Goal: Task Accomplishment & Management: Complete application form

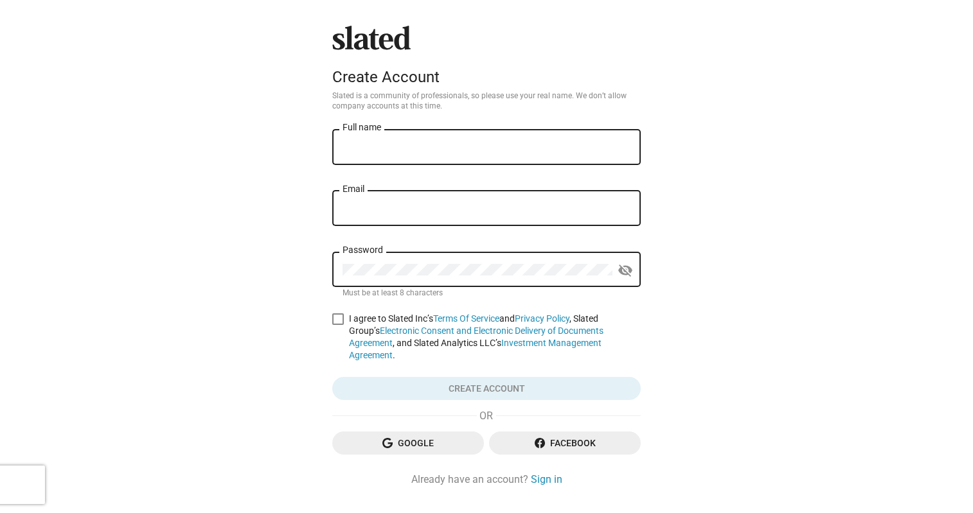
click at [463, 143] on input "Full name" at bounding box center [487, 148] width 288 height 12
type input "[PERSON_NAME]"
type input "[EMAIL_ADDRESS][DOMAIN_NAME]"
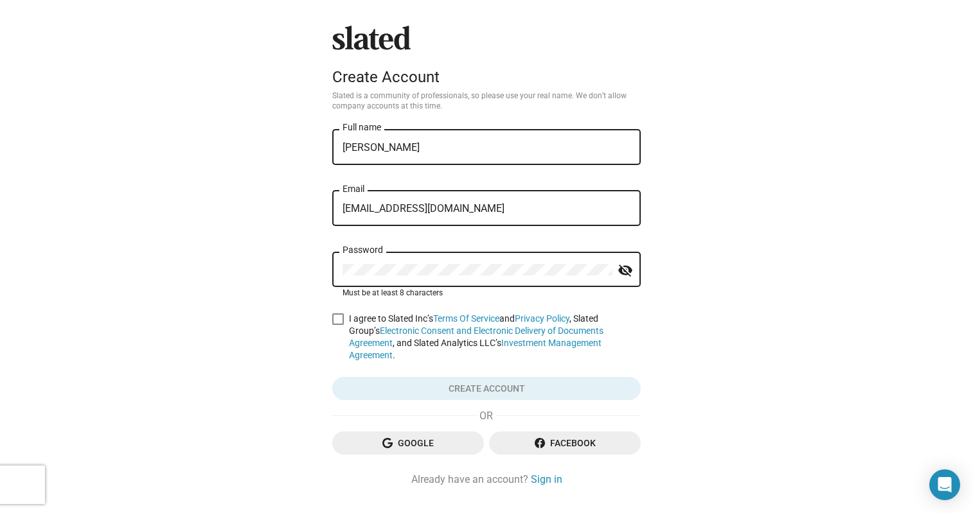
click at [343, 264] on div at bounding box center [343, 264] width 0 height 0
click at [179, 311] on div "Slated Create Account Slated is a community of professionals, so please use you…" at bounding box center [486, 273] width 973 height 546
click at [332, 318] on span at bounding box center [338, 320] width 12 height 12
click at [337, 325] on input "I agree to Slated Inc’s Terms Of Service and Privacy Policy , Slated Group’s El…" at bounding box center [337, 325] width 1 height 1
checkbox input "true"
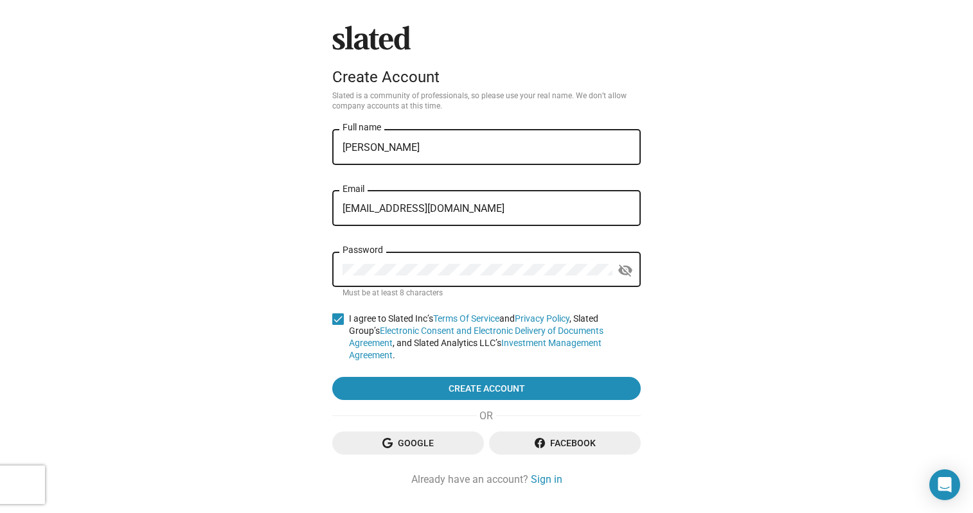
click at [243, 357] on div "Slated Create Account Slated is a community of professionals, so please use you…" at bounding box center [486, 273] width 973 height 546
click at [413, 432] on span "Google" at bounding box center [408, 443] width 131 height 23
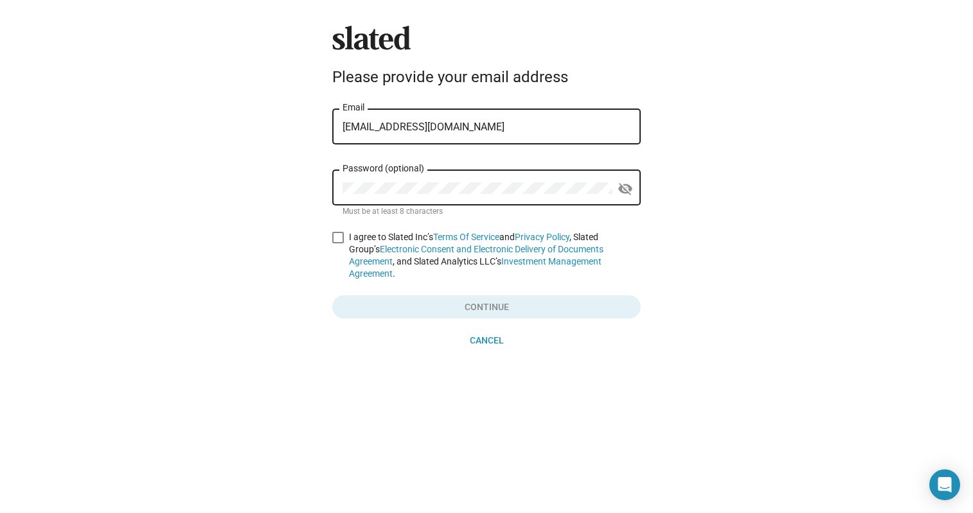
click at [343, 183] on div at bounding box center [343, 183] width 0 height 0
click at [341, 235] on span at bounding box center [338, 238] width 12 height 12
click at [338, 244] on input "I agree to Slated Inc’s Terms Of Service and Privacy Policy , Slated Group’s El…" at bounding box center [337, 244] width 1 height 1
checkbox input "true"
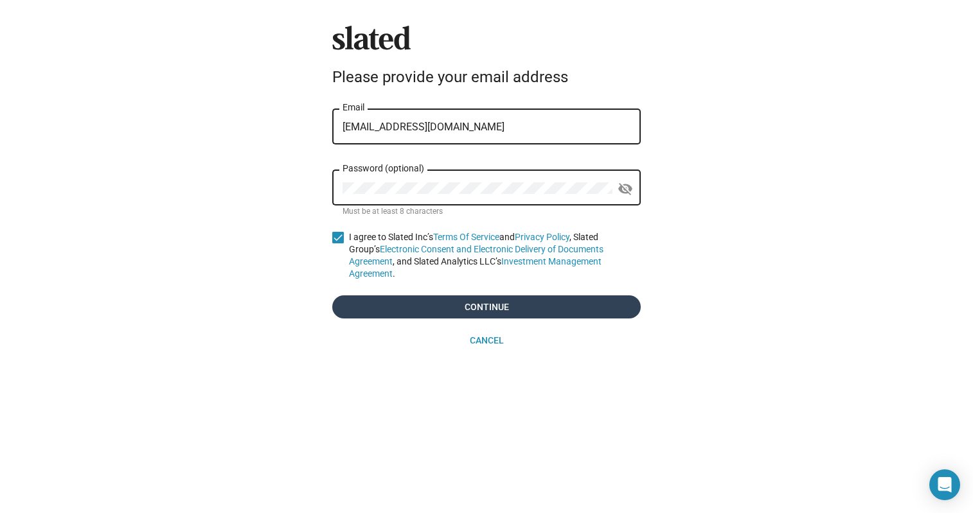
click at [399, 299] on span "Continue" at bounding box center [487, 307] width 288 height 23
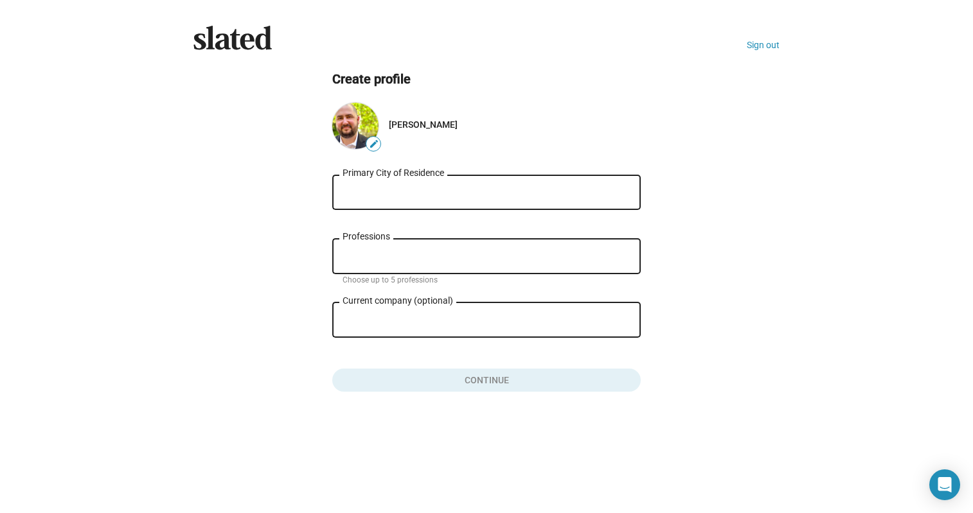
click at [467, 197] on div "Primary City of Residence" at bounding box center [487, 191] width 288 height 38
type input "[GEOGRAPHIC_DATA]"
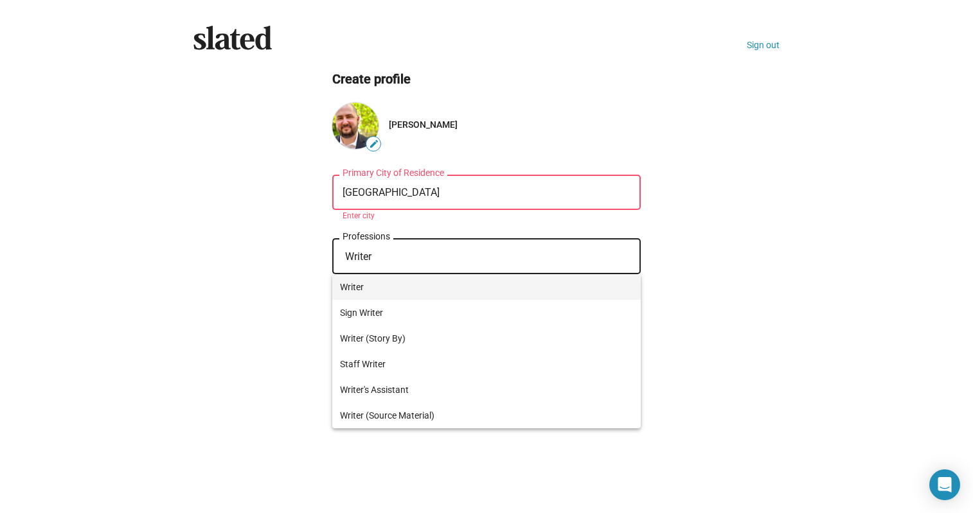
type input "Writer"
click at [389, 285] on span "Writer" at bounding box center [486, 287] width 293 height 26
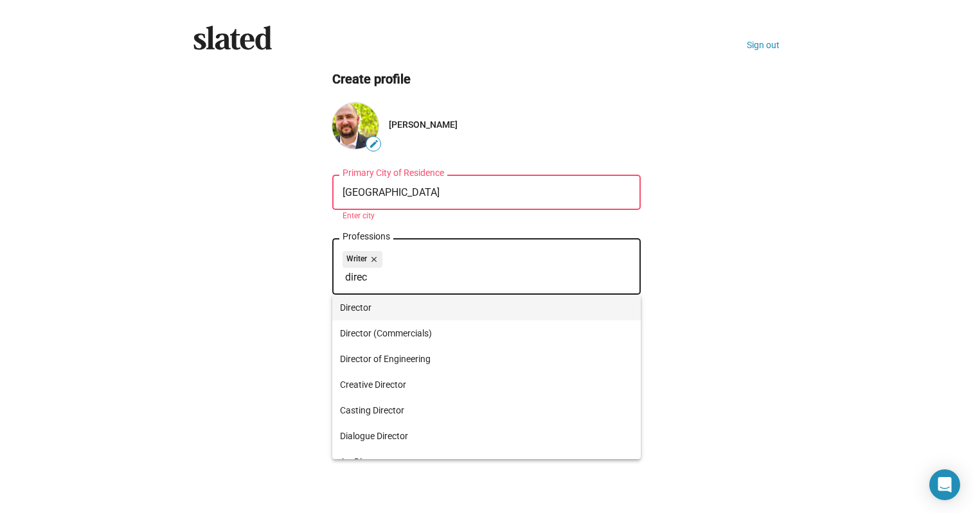
type input "direc"
click at [370, 313] on span "Director" at bounding box center [486, 308] width 293 height 26
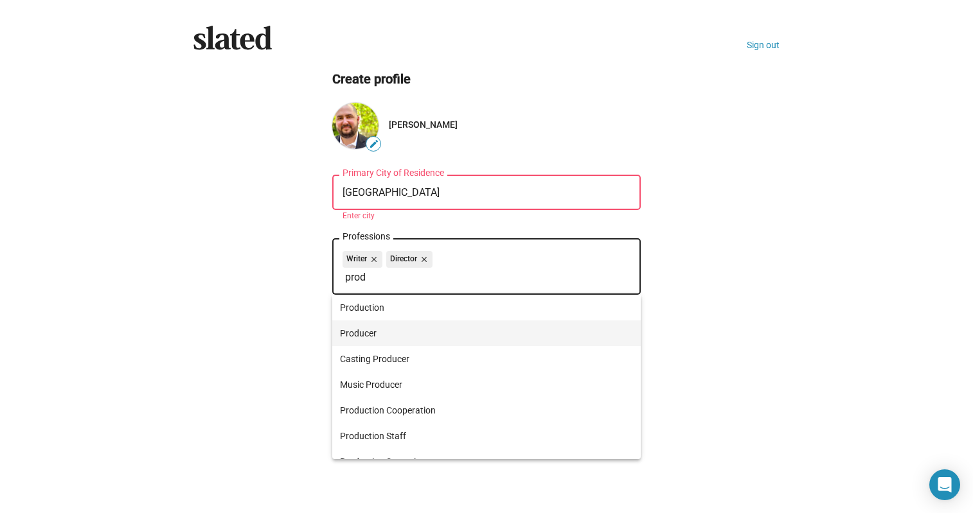
type input "prod"
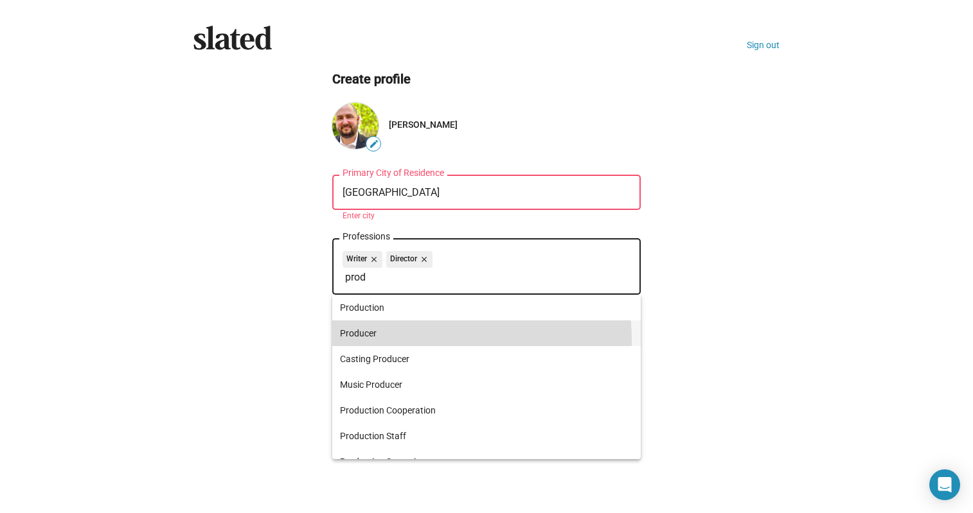
click at [373, 341] on span "Producer" at bounding box center [486, 334] width 293 height 26
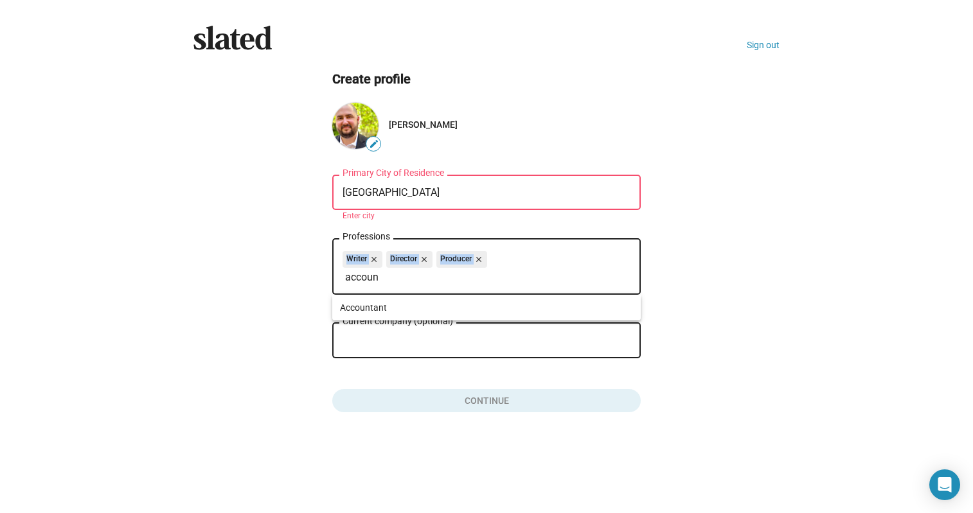
drag, startPoint x: 400, startPoint y: 283, endPoint x: 289, endPoint y: 272, distance: 111.7
click at [290, 272] on ng-component "Create profile edit [PERSON_NAME] Los Angeles Primary City of Residence Enter c…" at bounding box center [486, 242] width 586 height 343
click at [360, 276] on input "accoun" at bounding box center [489, 278] width 288 height 12
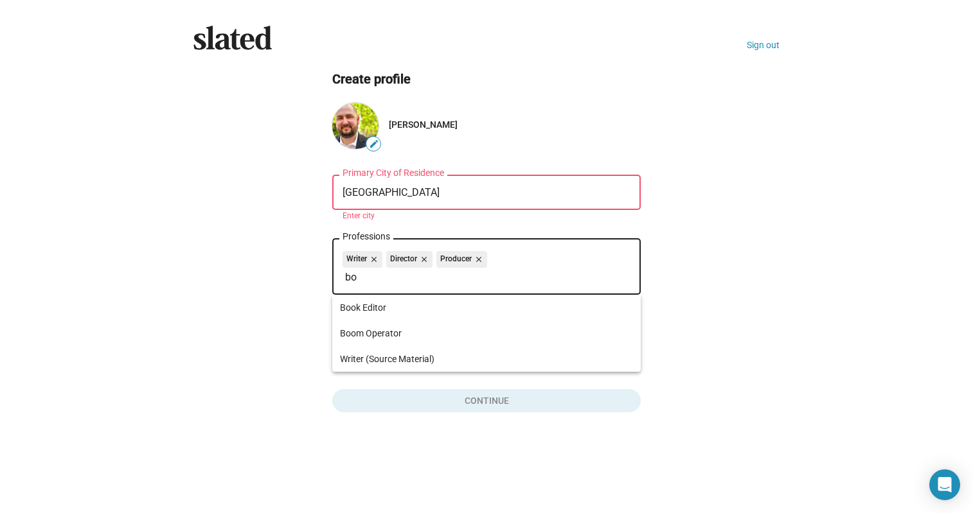
type input "b"
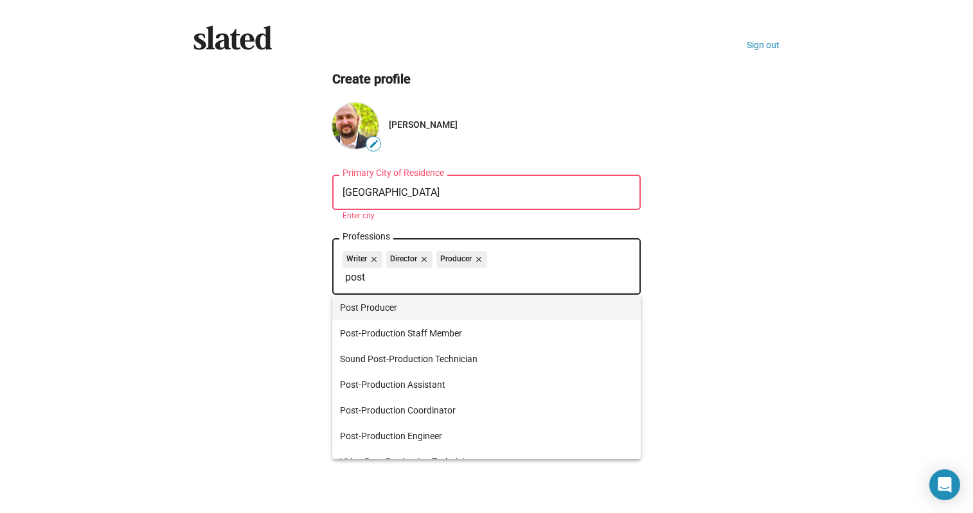
type input "post"
click at [430, 308] on span "Post Producer" at bounding box center [486, 308] width 293 height 26
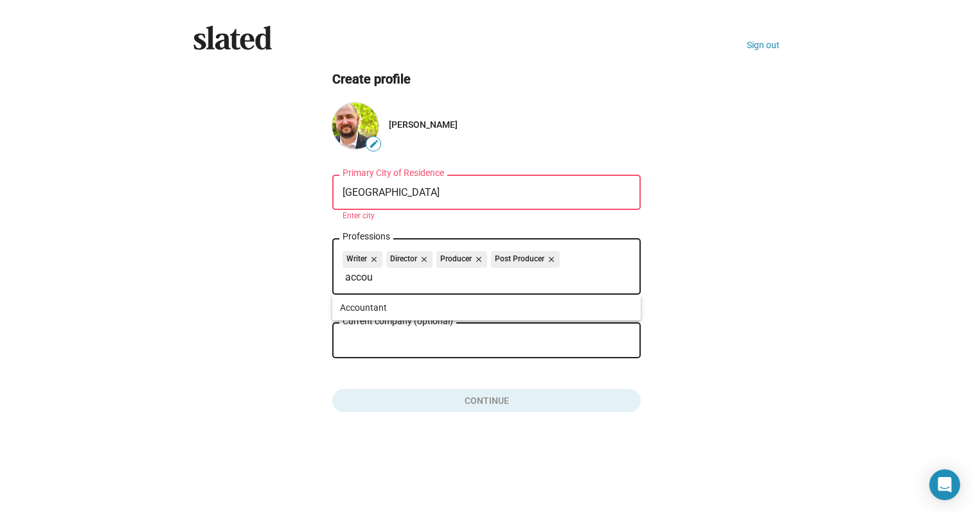
type input "accou"
click at [398, 313] on span "Accountant" at bounding box center [486, 308] width 293 height 26
click at [401, 339] on input "Current company (optional)" at bounding box center [478, 341] width 270 height 12
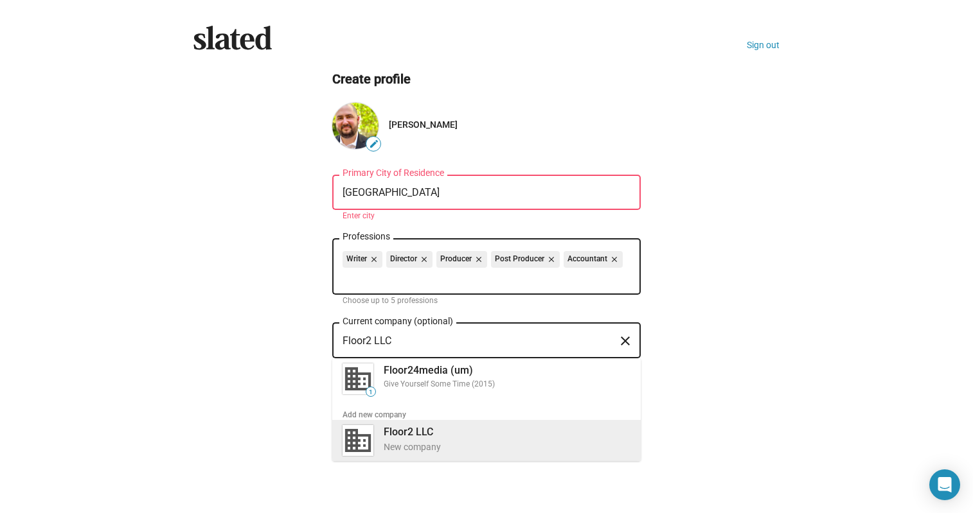
type input "Floor2 LLC"
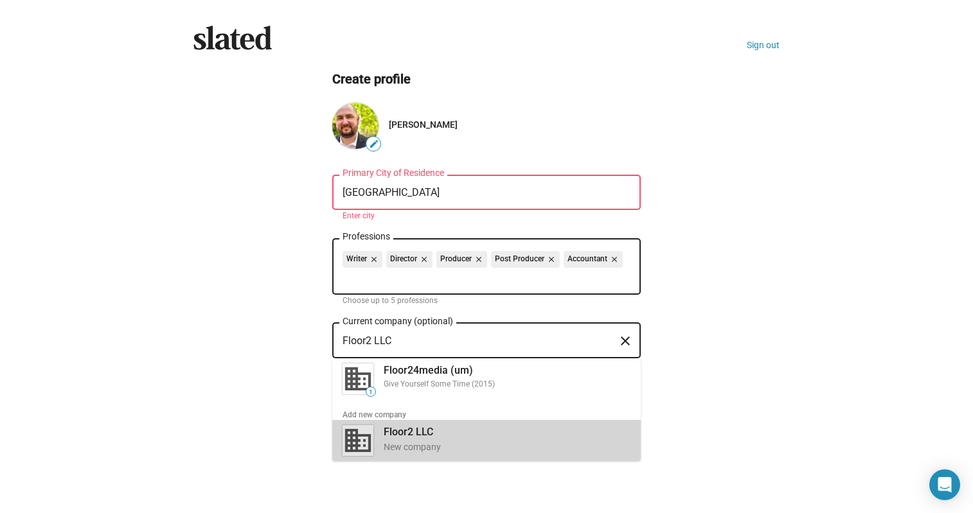
click at [454, 434] on div "Floor2 LLC New company" at bounding box center [503, 439] width 254 height 33
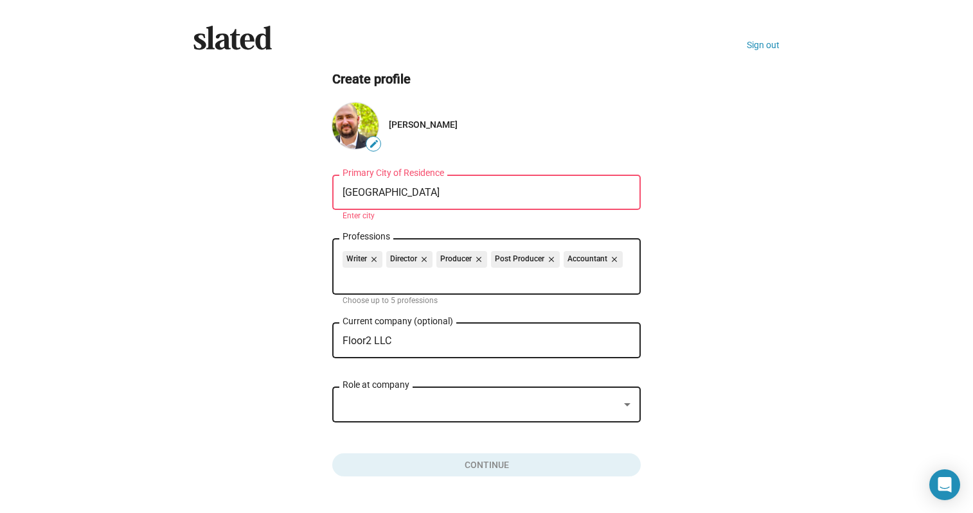
click at [430, 413] on div "Role at company" at bounding box center [487, 403] width 288 height 38
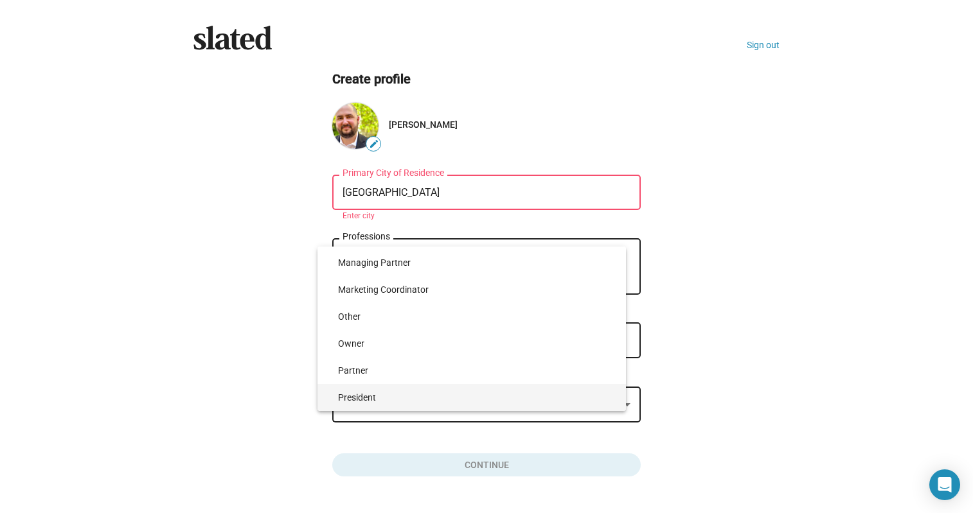
scroll to position [2702, 0]
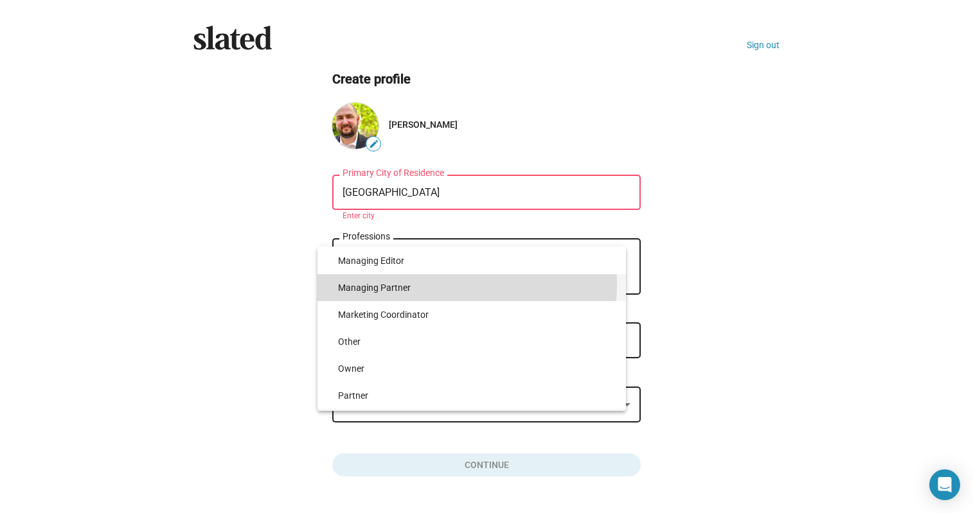
click at [387, 284] on span "Managing Partner" at bounding box center [477, 287] width 278 height 27
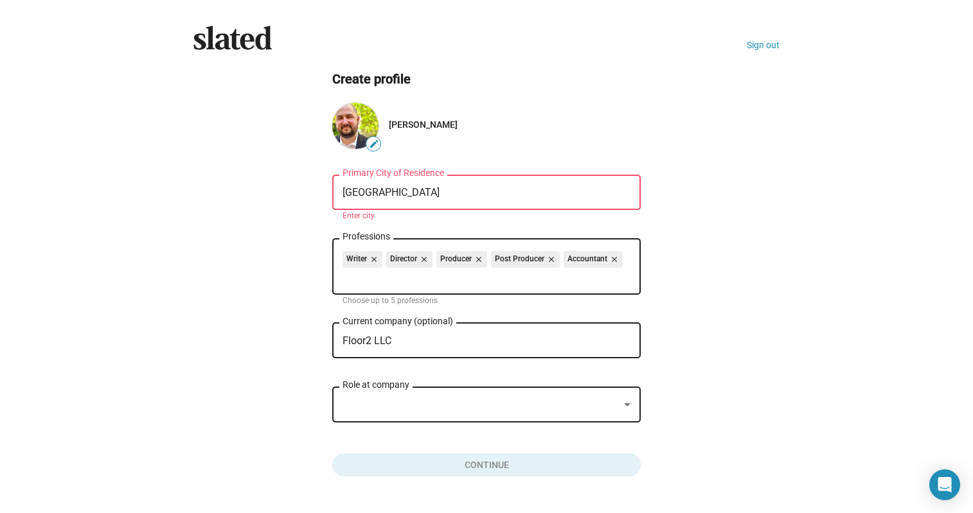
scroll to position [2699, 0]
click at [230, 384] on ng-component "Create profile edit [PERSON_NAME] Los Angeles Primary City of Residence Enter c…" at bounding box center [486, 274] width 586 height 406
click at [492, 463] on button "Click here to validate form" at bounding box center [486, 463] width 308 height 28
click at [441, 200] on div "[GEOGRAPHIC_DATA] of Residence" at bounding box center [487, 191] width 288 height 38
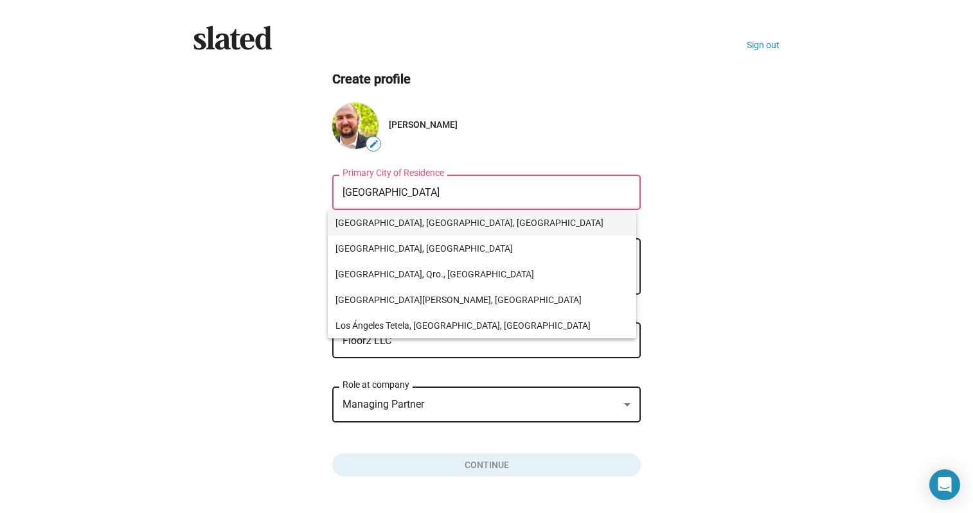
click at [401, 223] on span "[GEOGRAPHIC_DATA], [GEOGRAPHIC_DATA], [GEOGRAPHIC_DATA]" at bounding box center [481, 223] width 293 height 26
type input "[GEOGRAPHIC_DATA], [GEOGRAPHIC_DATA], [GEOGRAPHIC_DATA]"
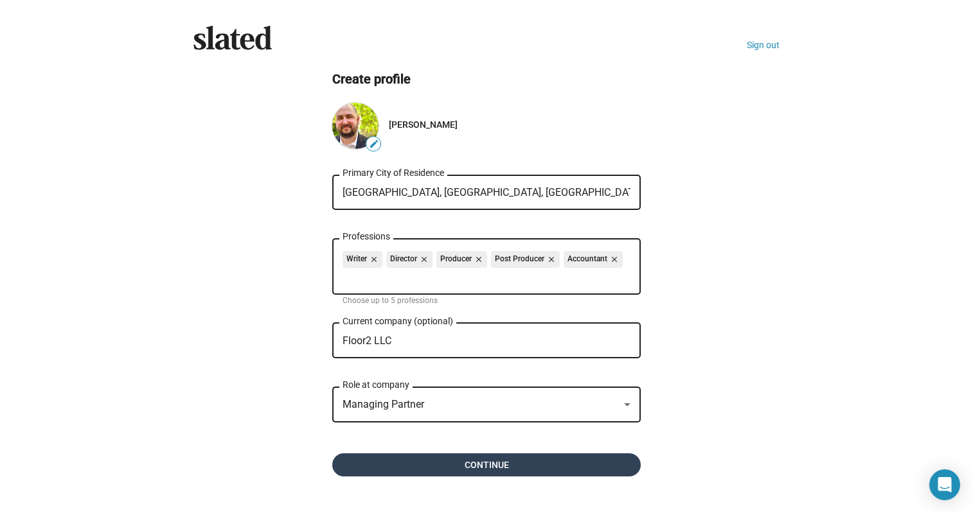
click at [467, 461] on span "Continue" at bounding box center [487, 465] width 288 height 23
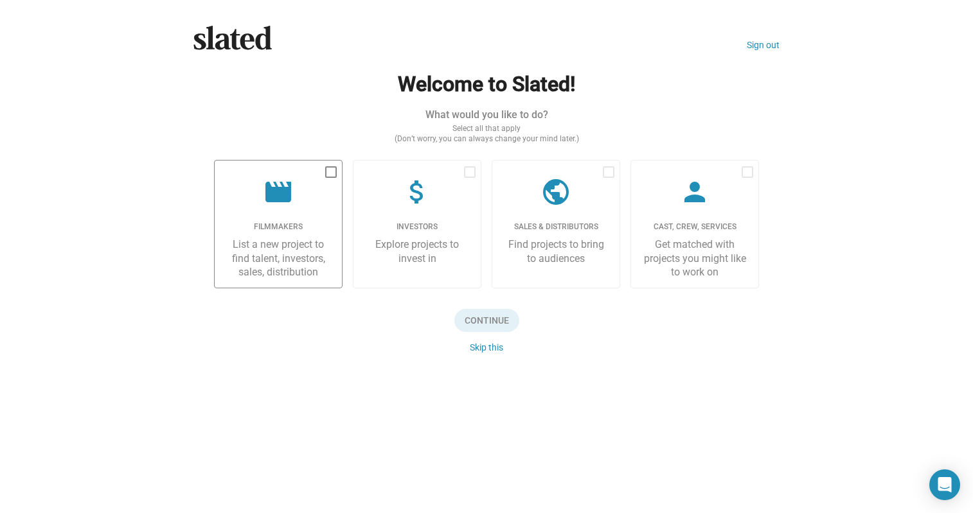
click at [334, 174] on span at bounding box center [331, 172] width 12 height 12
click at [331, 178] on input "checkbox" at bounding box center [330, 178] width 1 height 1
checkbox input "true"
click at [485, 323] on span "Continue" at bounding box center [486, 320] width 65 height 23
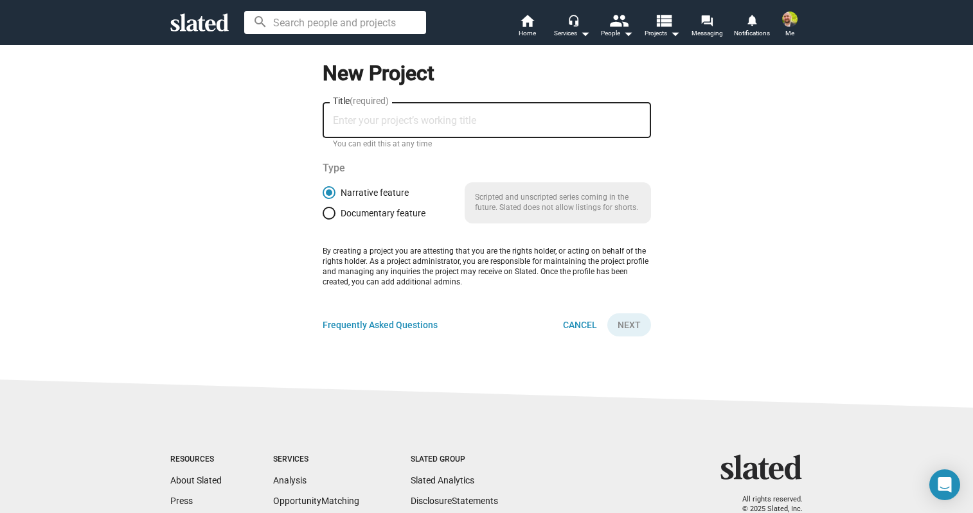
click at [362, 118] on input "Title (required)" at bounding box center [487, 121] width 308 height 12
type input "Blood Clout"
click at [637, 327] on button "Next" at bounding box center [629, 325] width 44 height 23
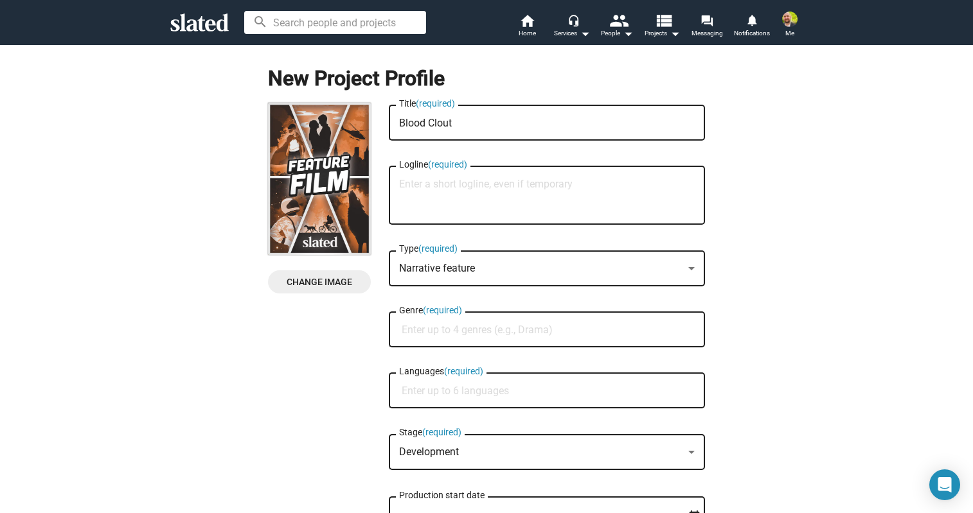
click at [326, 283] on span "Change Image" at bounding box center [319, 282] width 82 height 23
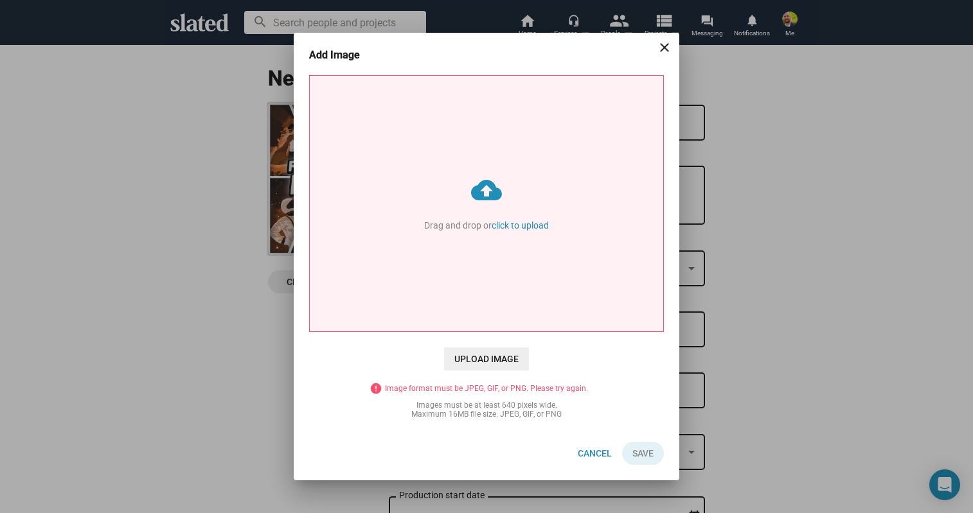
type input "C:\fakepath\BLOOD CLOUT PITCH DECK-v1 (dragged).png"
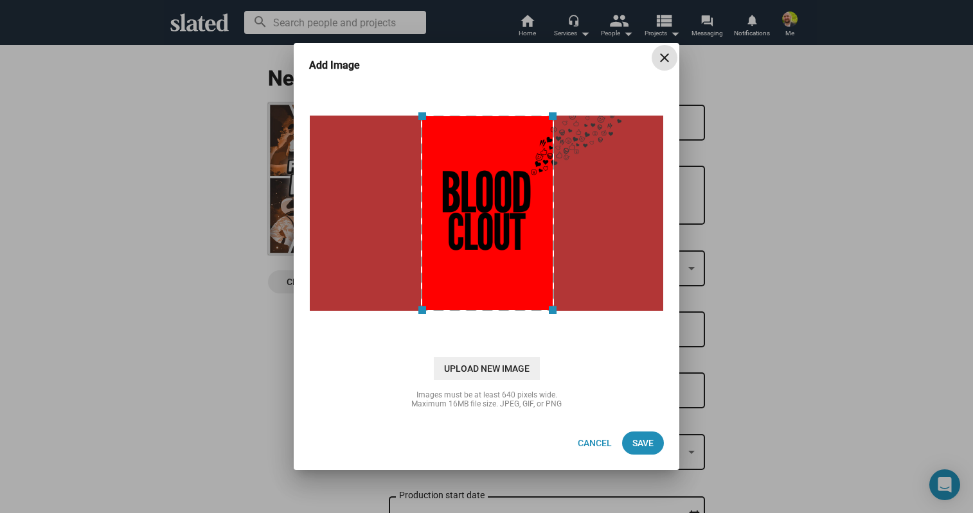
drag, startPoint x: 555, startPoint y: 235, endPoint x: 670, endPoint y: 258, distance: 118.0
click at [670, 258] on div "cloud_upload Drag and drop or click to upload Upload New Image Images must be a…" at bounding box center [487, 249] width 386 height 334
drag, startPoint x: 551, startPoint y: 312, endPoint x: 652, endPoint y: 319, distance: 100.5
click at [652, 319] on div at bounding box center [486, 213] width 361 height 257
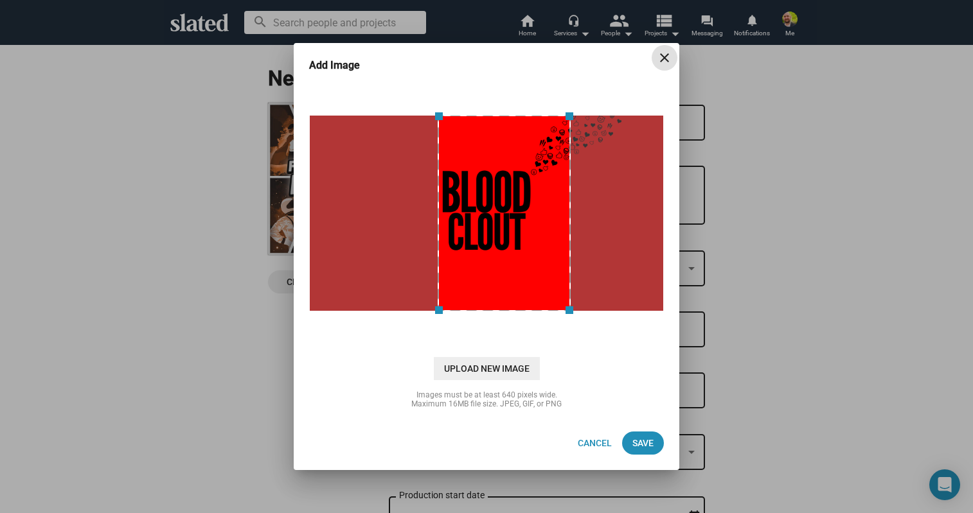
drag, startPoint x: 523, startPoint y: 262, endPoint x: 540, endPoint y: 264, distance: 16.9
click at [540, 264] on div at bounding box center [504, 213] width 133 height 197
click at [637, 442] on span "Save" at bounding box center [642, 443] width 21 height 23
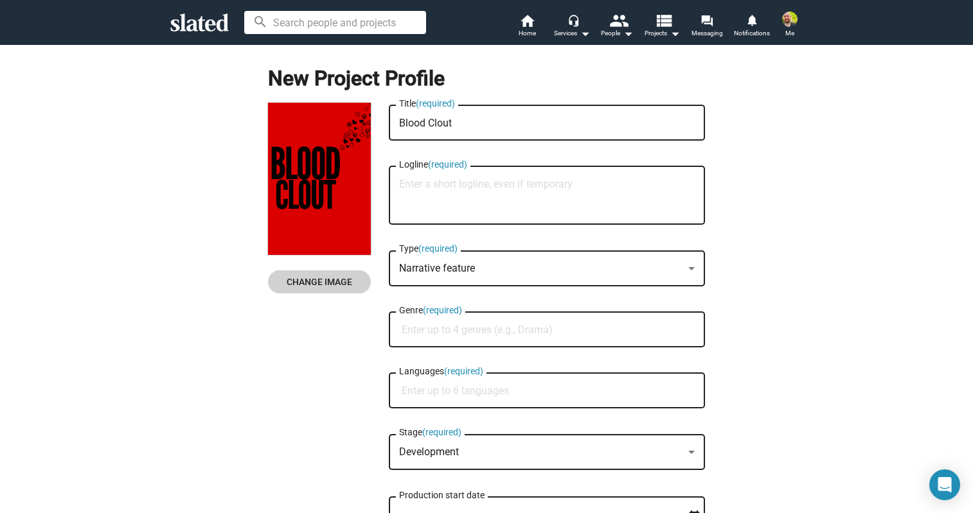
click at [469, 200] on textarea "Logline (required)" at bounding box center [547, 196] width 296 height 35
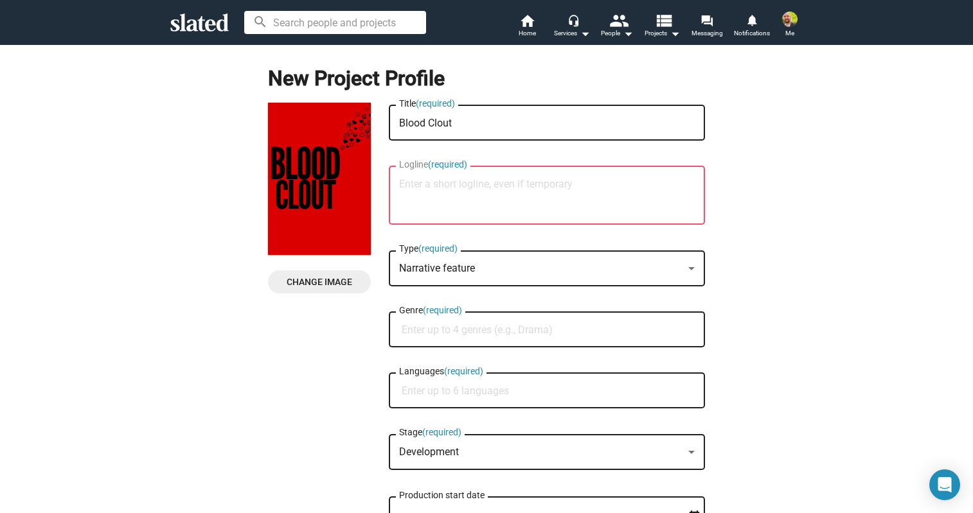
paste textarea "A group of influencers trapped in a house of horrors must compete for their liv…"
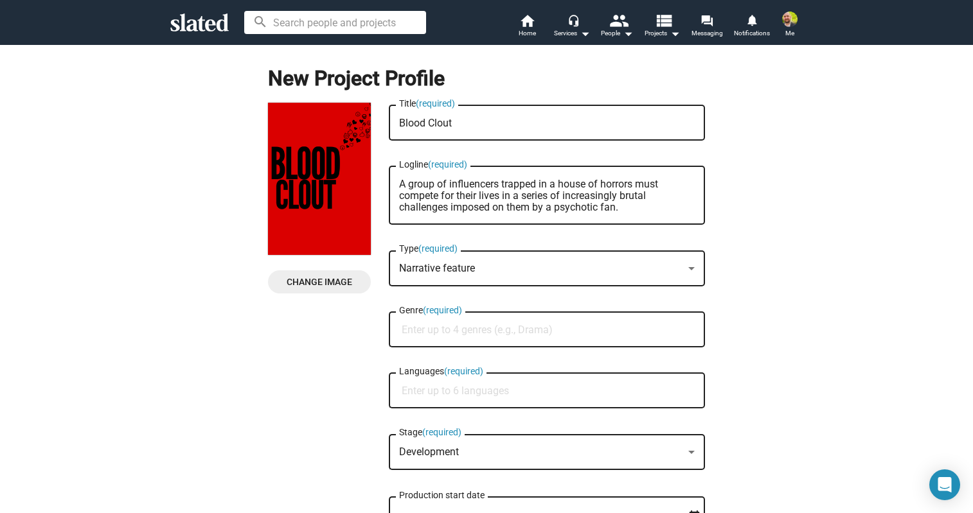
type textarea "A group of influencers trapped in a house of horrors must compete for their liv…"
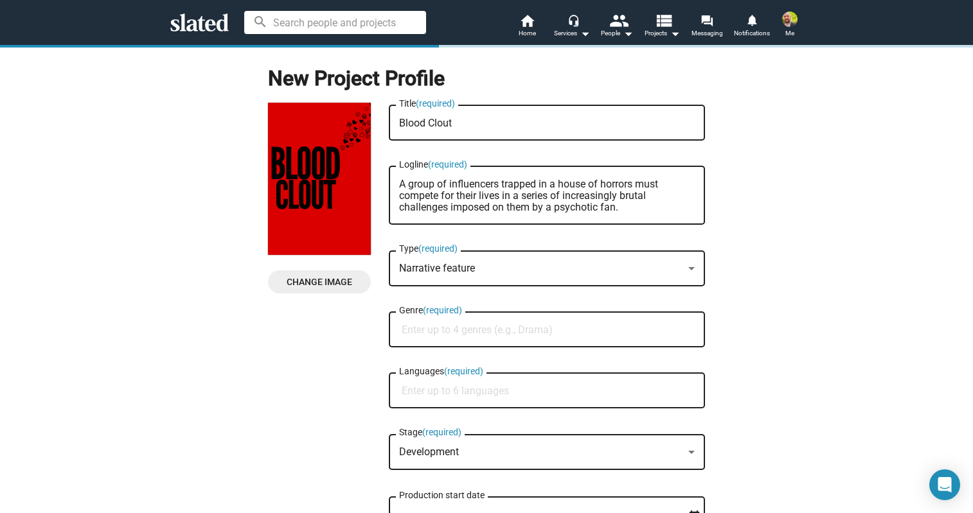
click at [499, 266] on div "Narrative feature" at bounding box center [541, 268] width 284 height 13
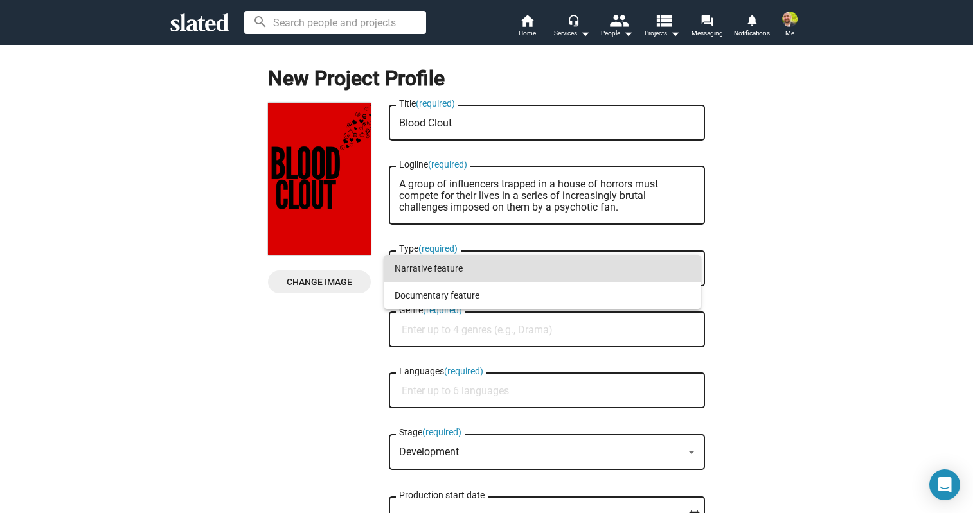
click at [456, 272] on span "Narrative feature" at bounding box center [543, 268] width 296 height 27
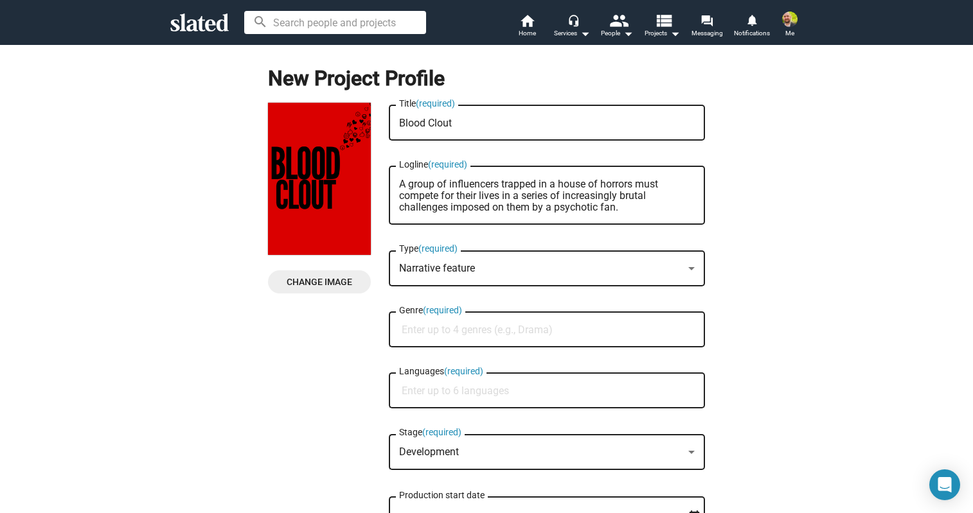
click at [474, 335] on input "Genre (required)" at bounding box center [550, 331] width 296 height 12
type input "Horror"
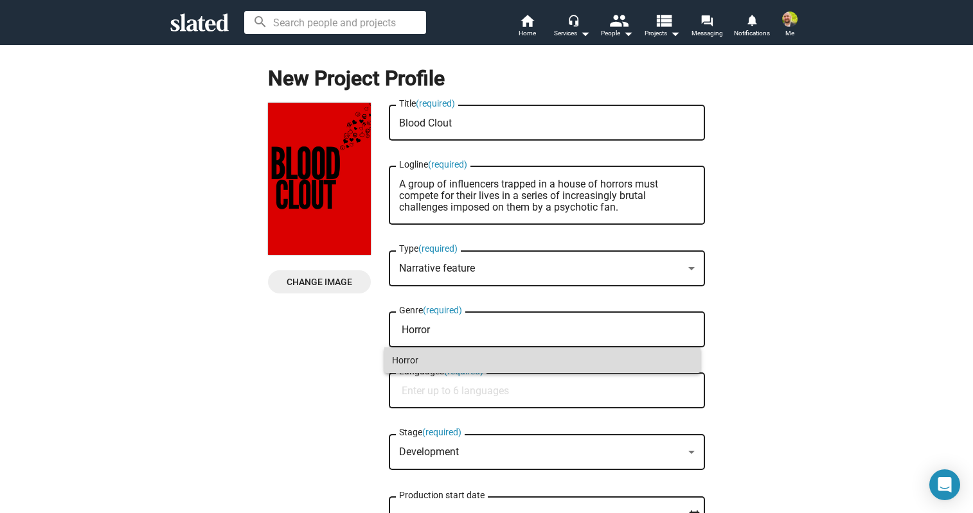
click at [422, 365] on span "Horror" at bounding box center [542, 361] width 301 height 26
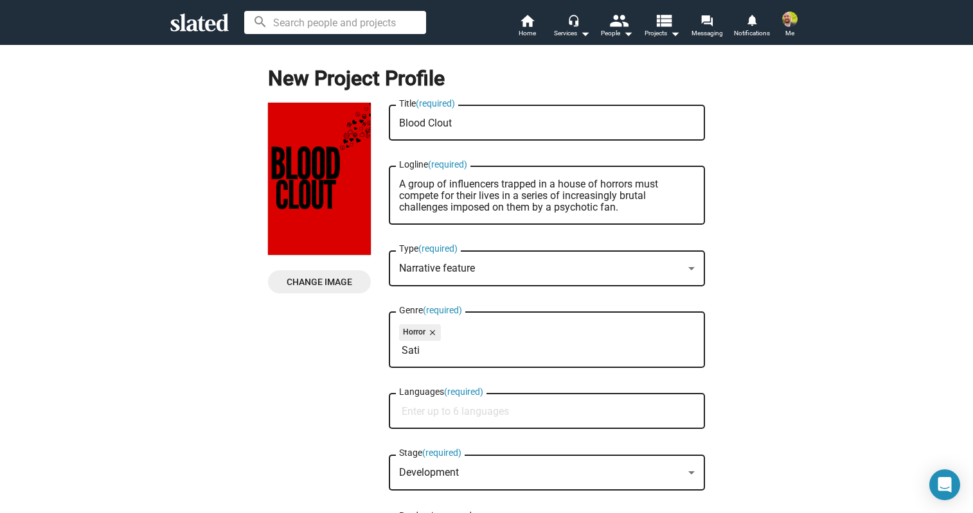
drag, startPoint x: 380, startPoint y: 343, endPoint x: 367, endPoint y: 342, distance: 13.6
click at [402, 346] on input "Sati" at bounding box center [550, 351] width 296 height 12
type input "V"
type input "Black"
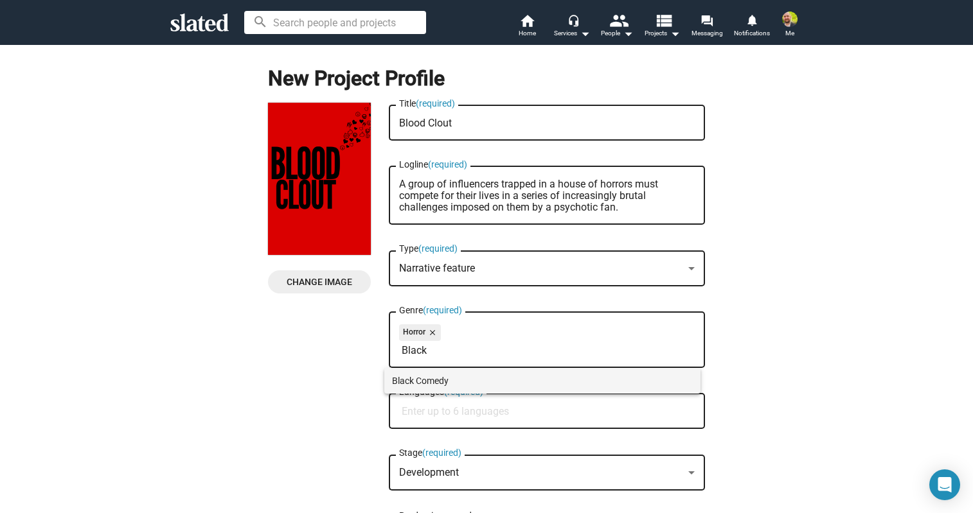
click at [417, 375] on span "Black Comedy" at bounding box center [542, 381] width 301 height 26
type input "S"
click at [458, 412] on input "Languages (required)" at bounding box center [550, 412] width 296 height 12
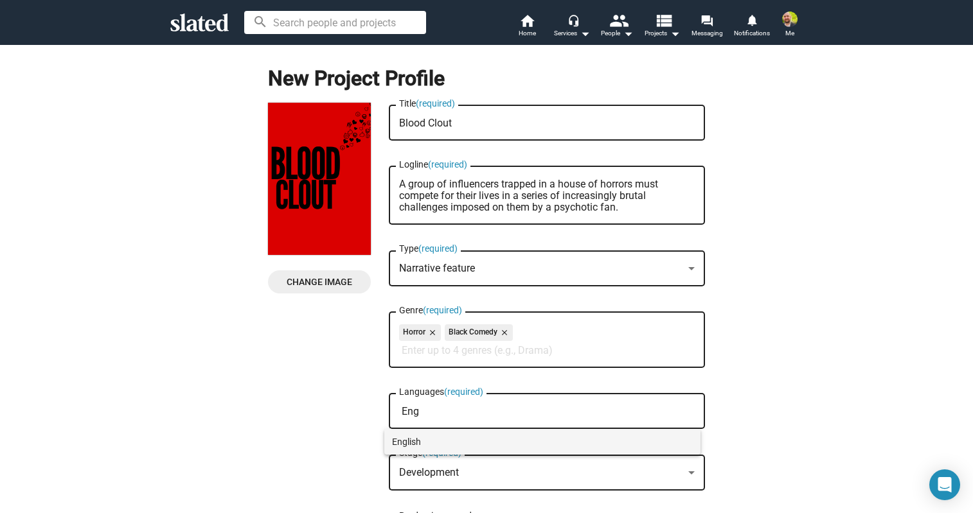
type input "Eng"
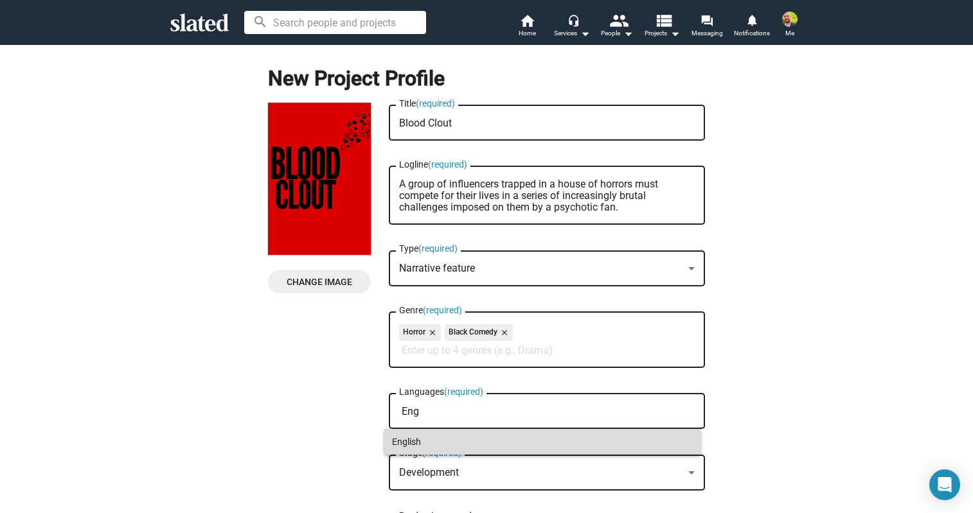
click at [443, 435] on span "English" at bounding box center [542, 442] width 301 height 26
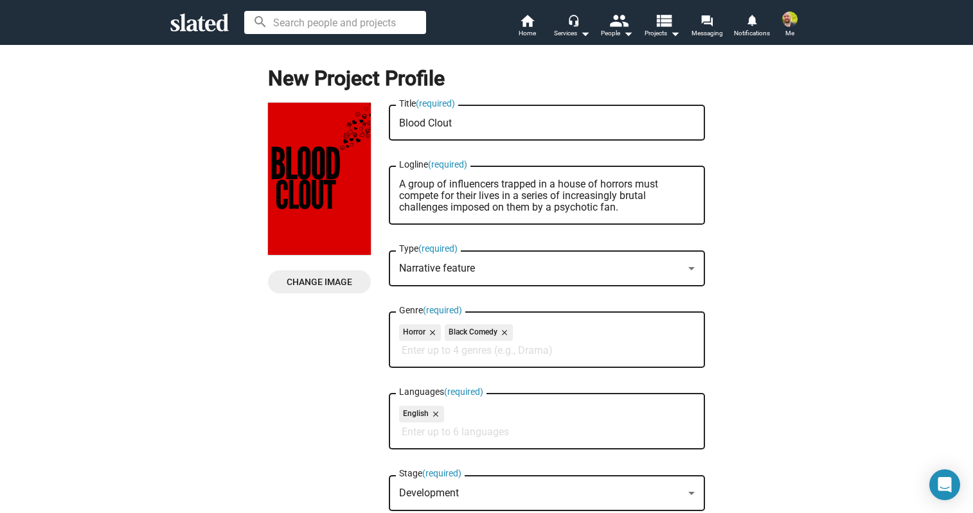
click at [304, 431] on div "Change Image Change Image Blood Clout Title (required) A group of influencers t…" at bounding box center [486, 382] width 437 height 558
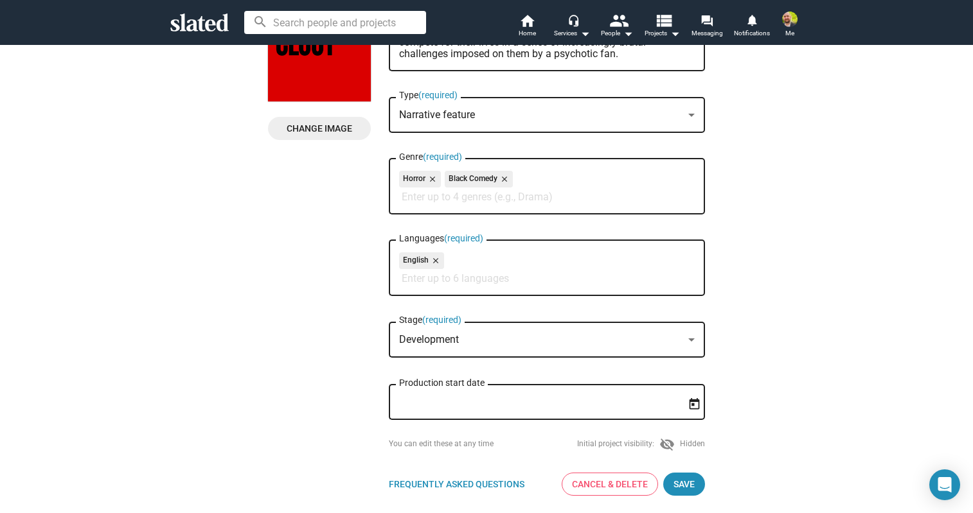
click at [539, 329] on div "Development Stage (required)" at bounding box center [547, 338] width 296 height 38
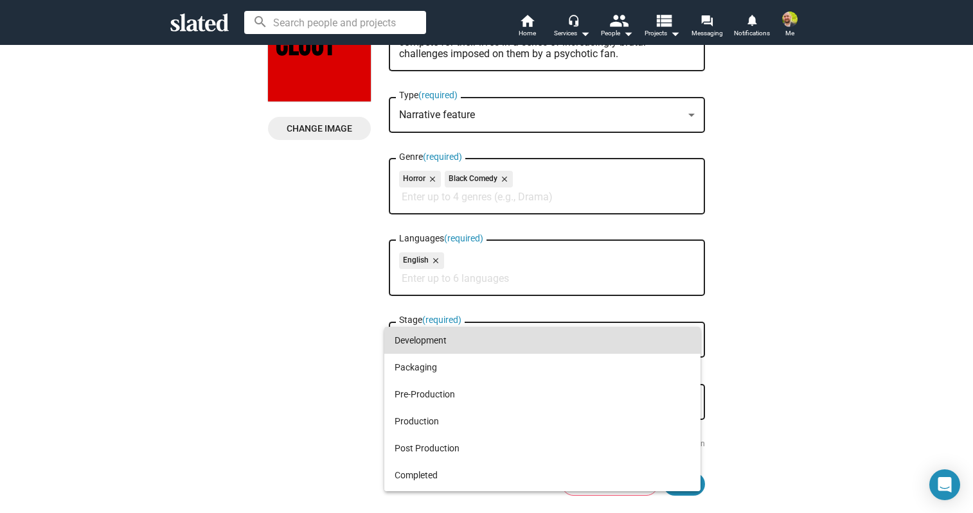
click at [317, 352] on div at bounding box center [486, 256] width 973 height 513
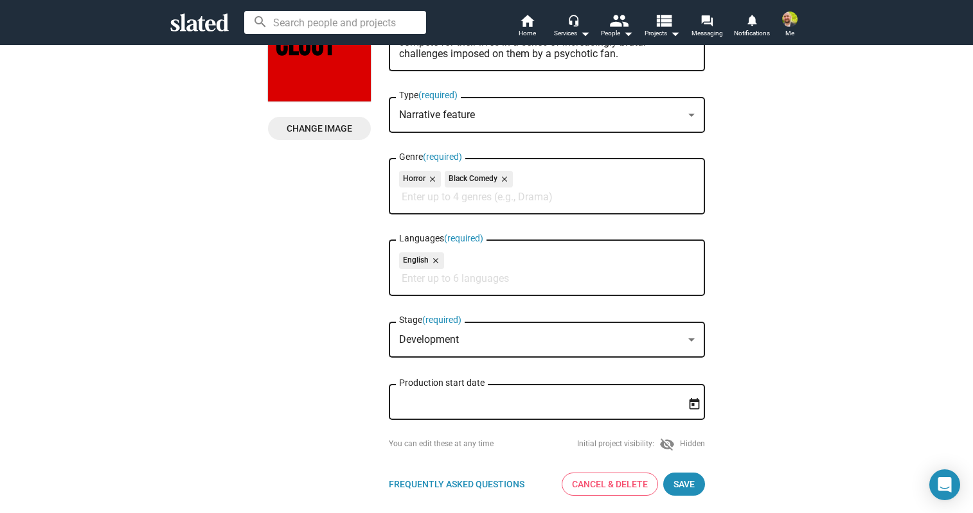
click at [496, 402] on input "Production start date" at bounding box center [538, 403] width 278 height 12
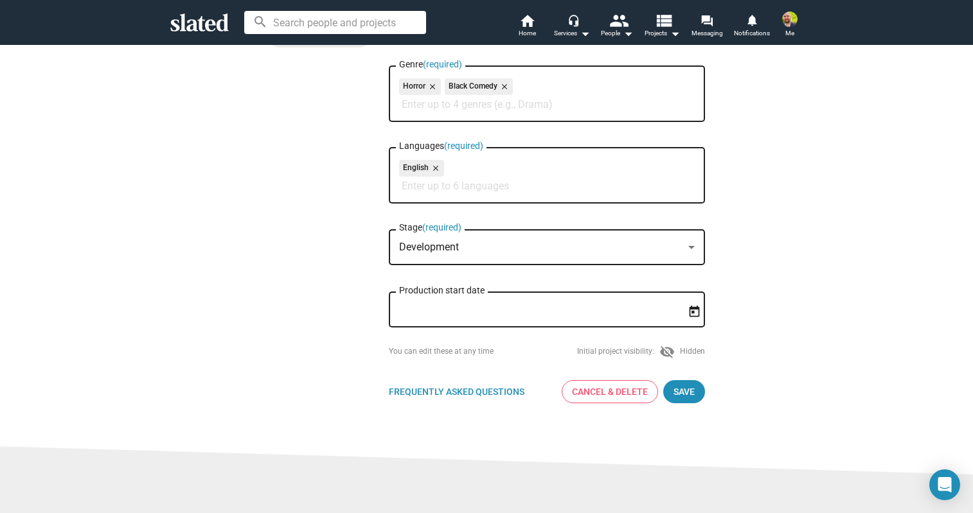
scroll to position [276, 0]
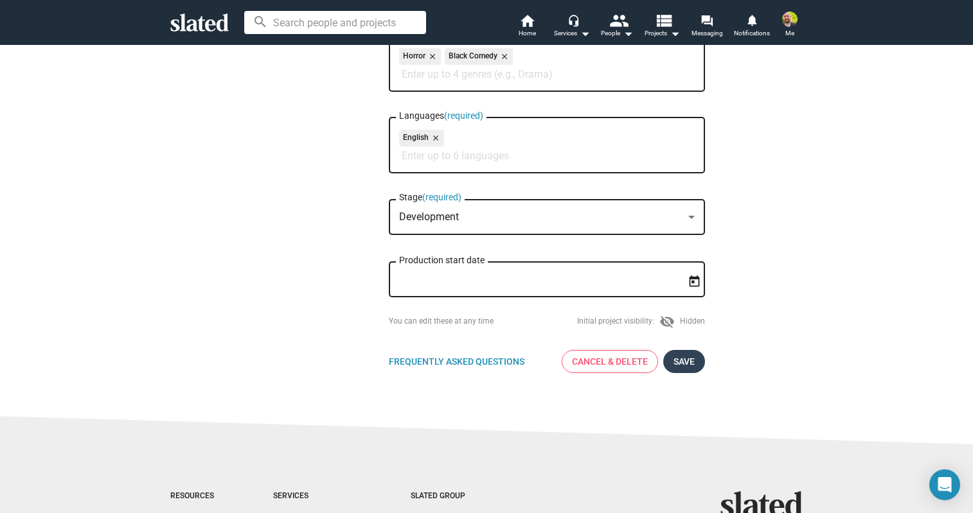
click at [673, 357] on span "Save" at bounding box center [683, 361] width 21 height 23
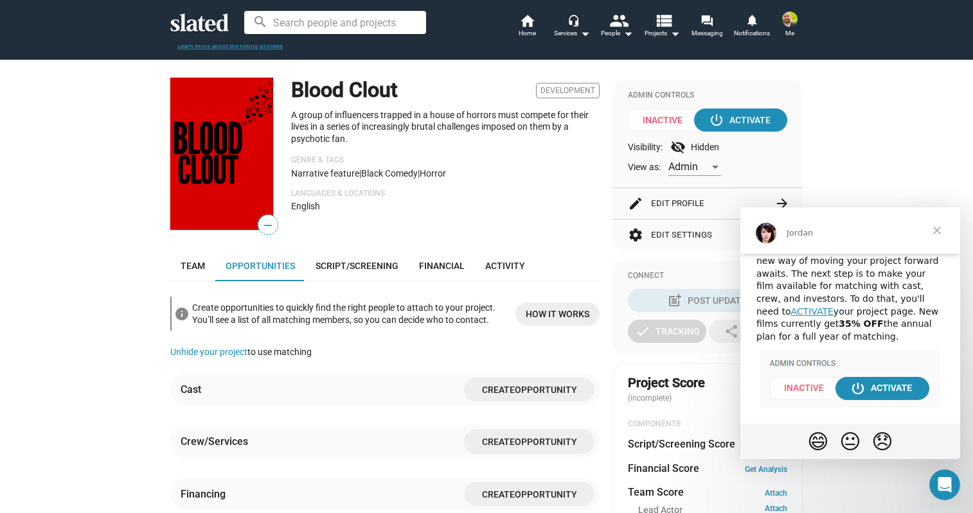
scroll to position [160, 0]
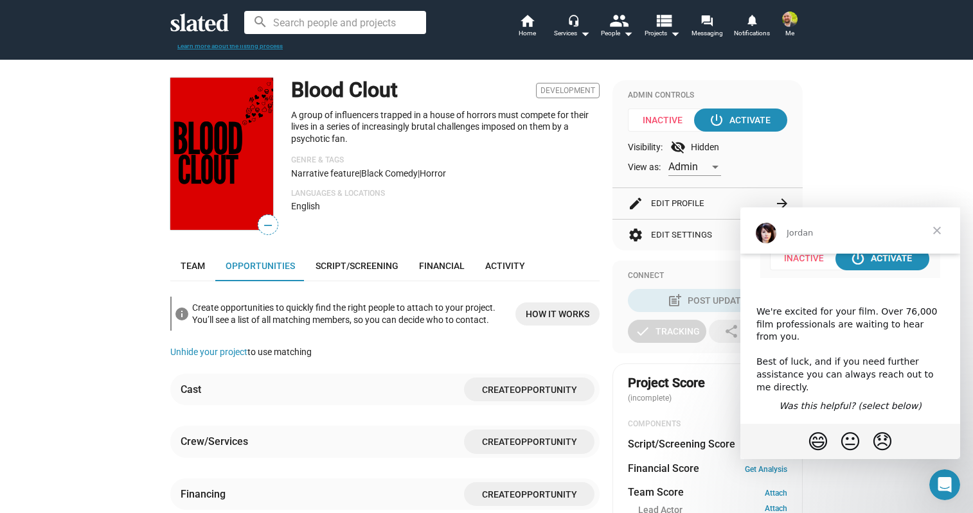
click at [941, 227] on span "Close" at bounding box center [937, 231] width 46 height 46
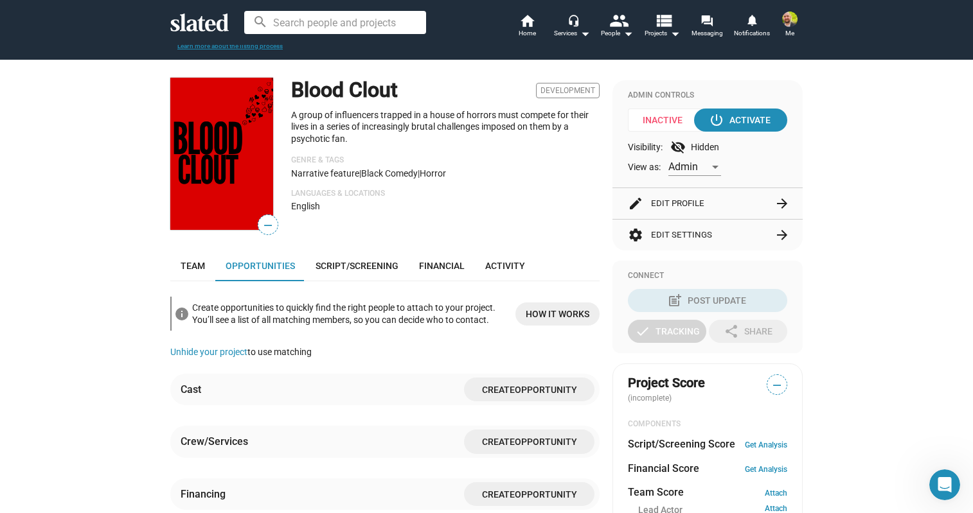
click at [510, 212] on div "Blood Clout Development A group of influencers trapped in a house of horrors mu…" at bounding box center [445, 155] width 308 height 155
click at [422, 268] on span "Financial" at bounding box center [442, 266] width 46 height 10
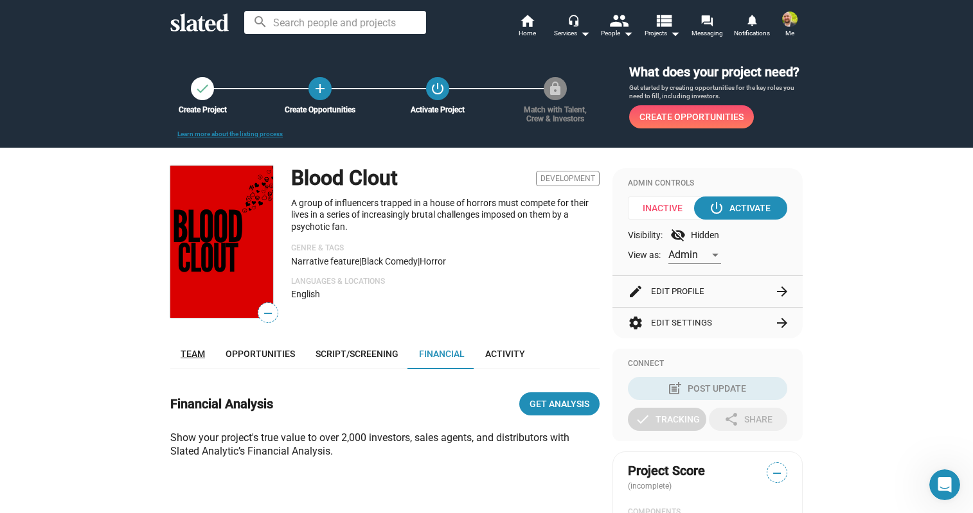
click at [185, 350] on span "Team" at bounding box center [193, 354] width 24 height 10
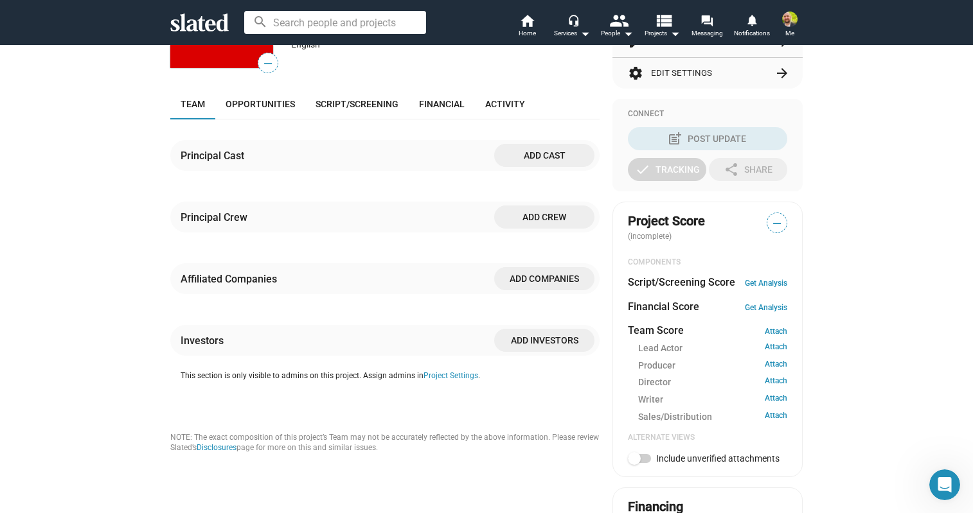
scroll to position [249, 0]
click at [520, 280] on span "Add companies" at bounding box center [544, 280] width 80 height 23
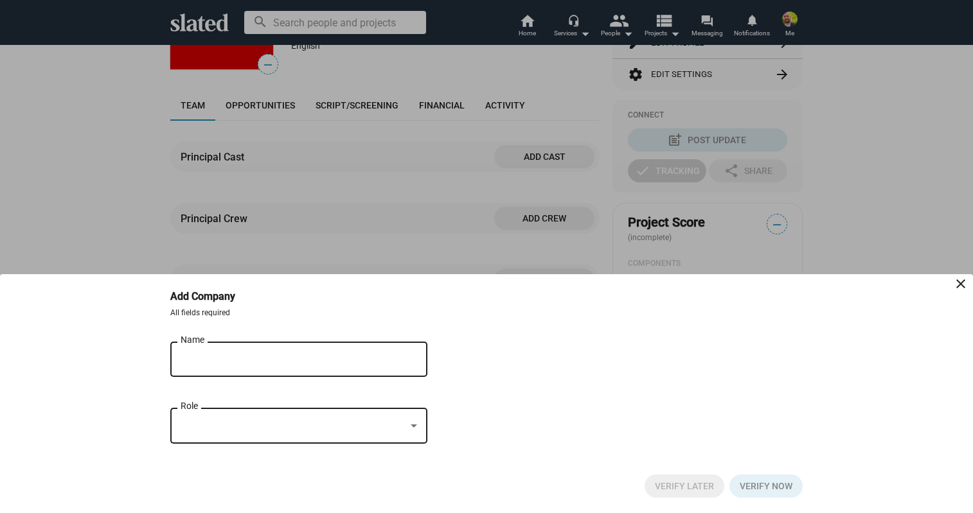
click at [267, 366] on div "Name" at bounding box center [290, 358] width 218 height 38
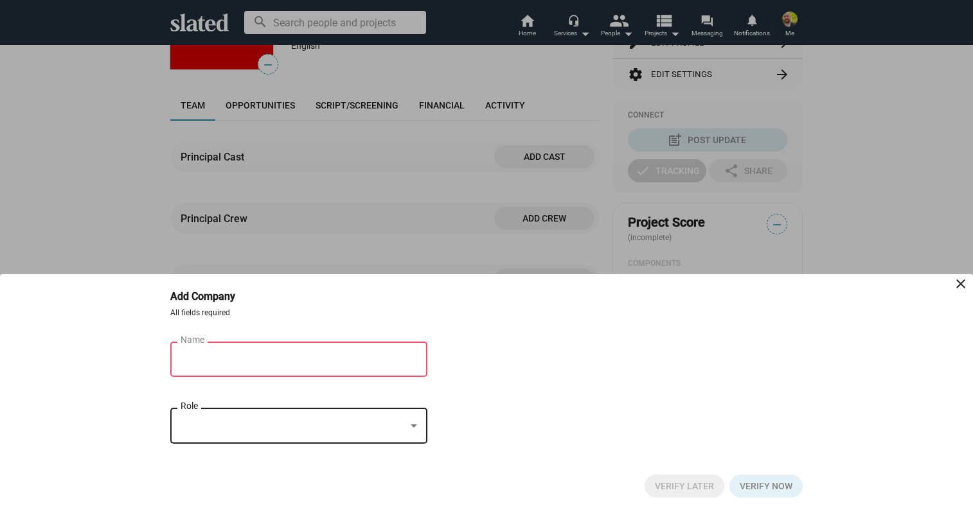
click at [424, 224] on div at bounding box center [486, 256] width 973 height 513
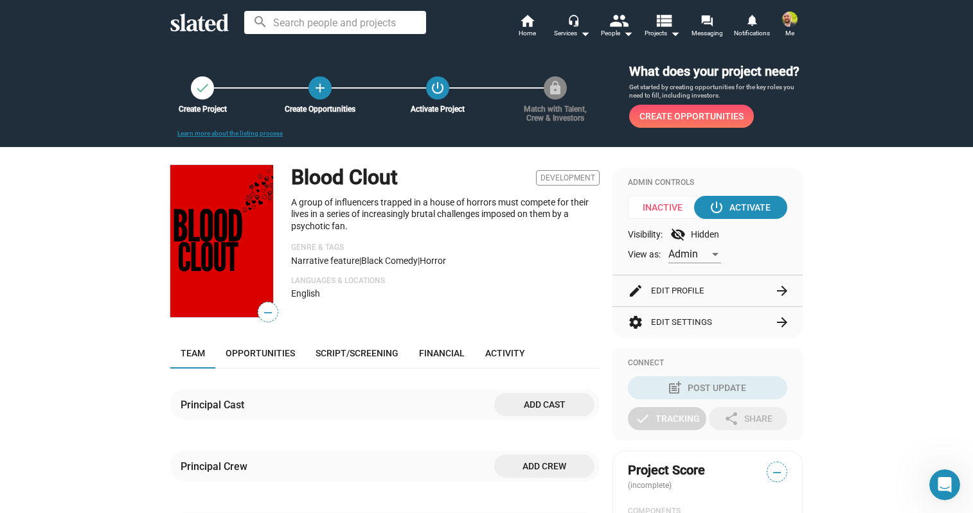
scroll to position [0, 0]
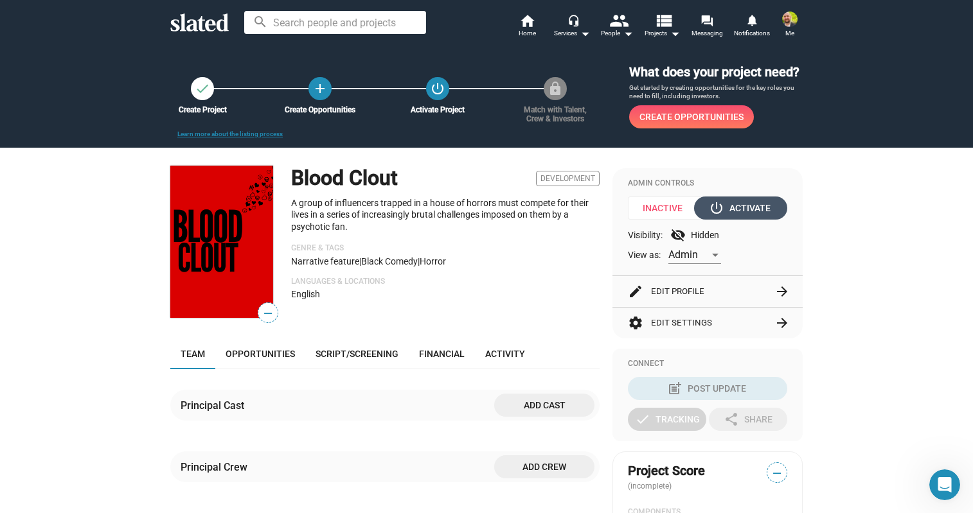
click at [741, 202] on div "power_settings_new Activate" at bounding box center [740, 208] width 59 height 23
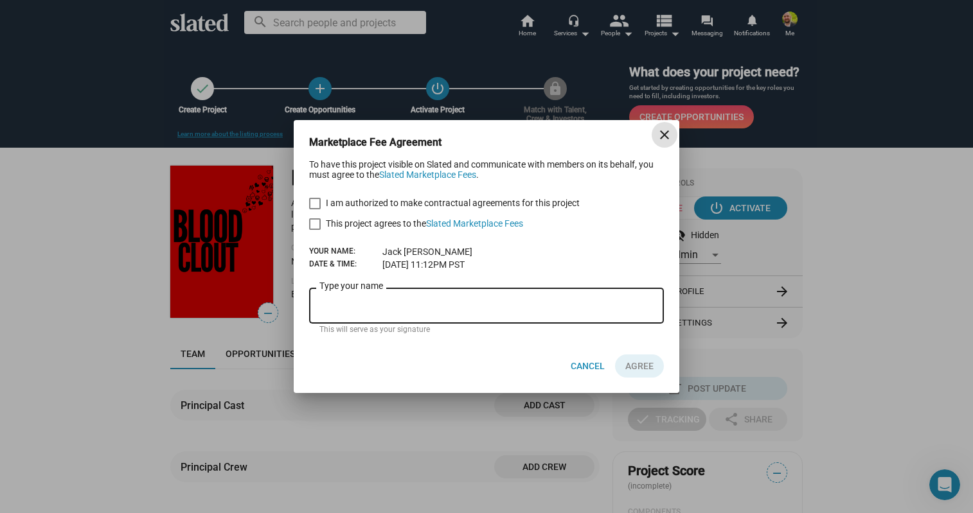
click at [363, 211] on span "I am authorized to make contractual agreements for this project" at bounding box center [453, 202] width 254 height 15
click at [315, 210] on input "I am authorized to make contractual agreements for this project" at bounding box center [314, 209] width 1 height 1
checkbox input "true"
click at [352, 221] on span "This project agrees to the Slated Marketplace Fees" at bounding box center [424, 223] width 197 height 15
click at [315, 230] on input "This project agrees to the Slated Marketplace Fees" at bounding box center [314, 230] width 1 height 1
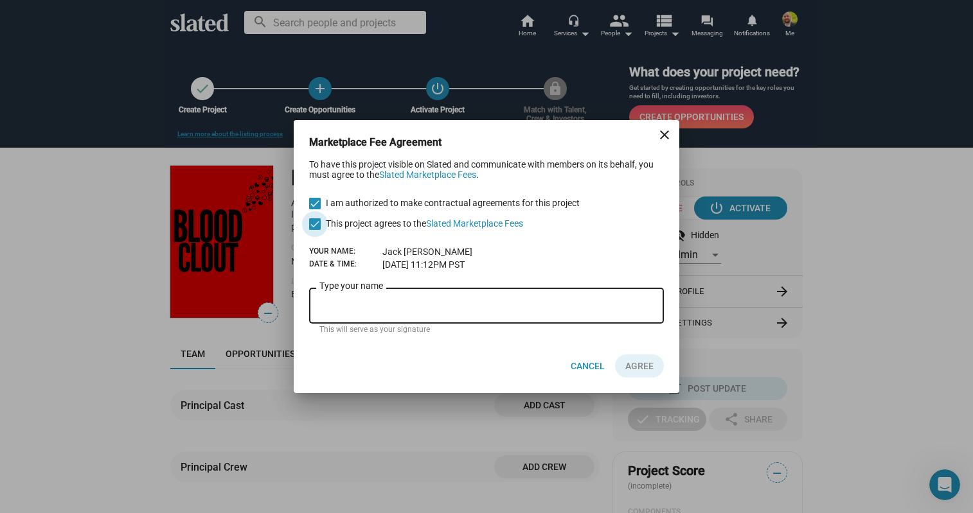
click at [362, 224] on span "This project agrees to the Slated Marketplace Fees" at bounding box center [424, 223] width 197 height 15
click at [315, 230] on input "This project agrees to the Slated Marketplace Fees" at bounding box center [314, 230] width 1 height 1
checkbox input "false"
click at [667, 133] on mat-icon "close" at bounding box center [664, 134] width 15 height 15
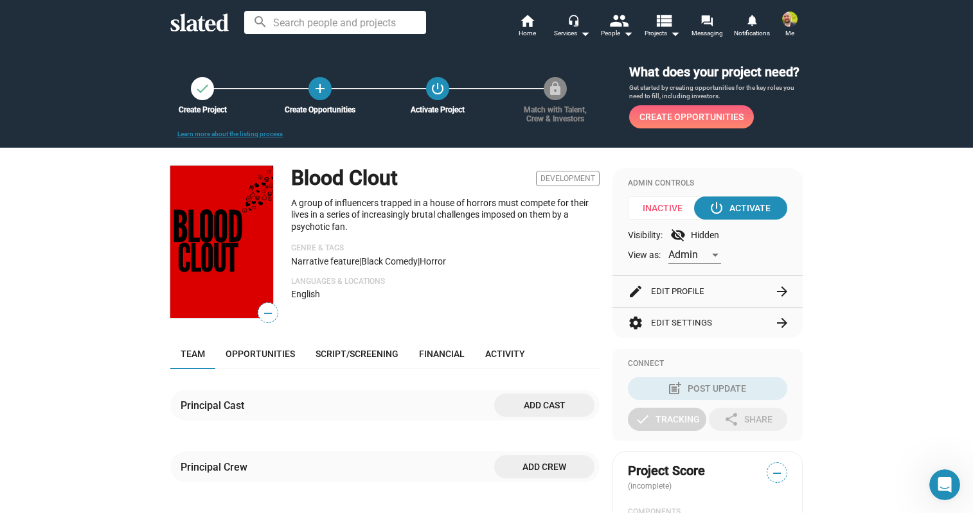
click at [690, 117] on span "Create Opportunities" at bounding box center [691, 116] width 104 height 23
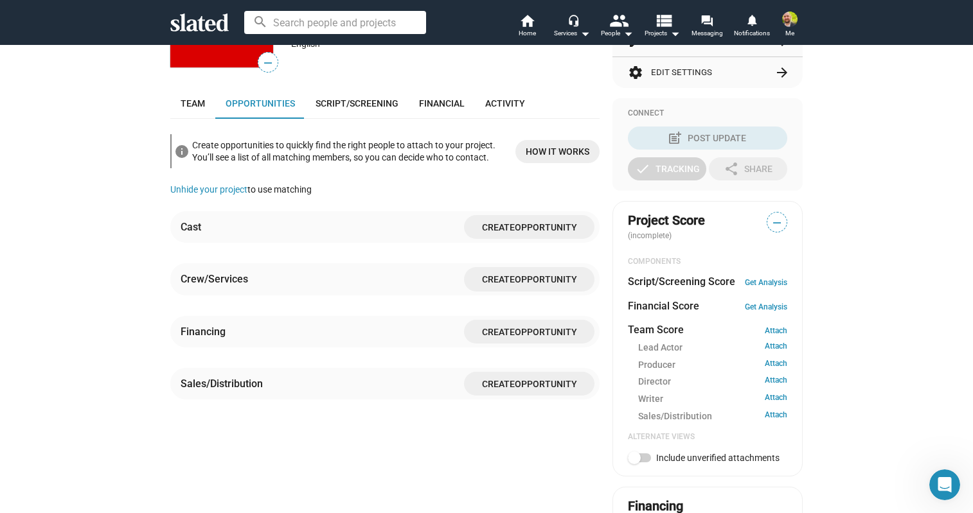
scroll to position [294, 0]
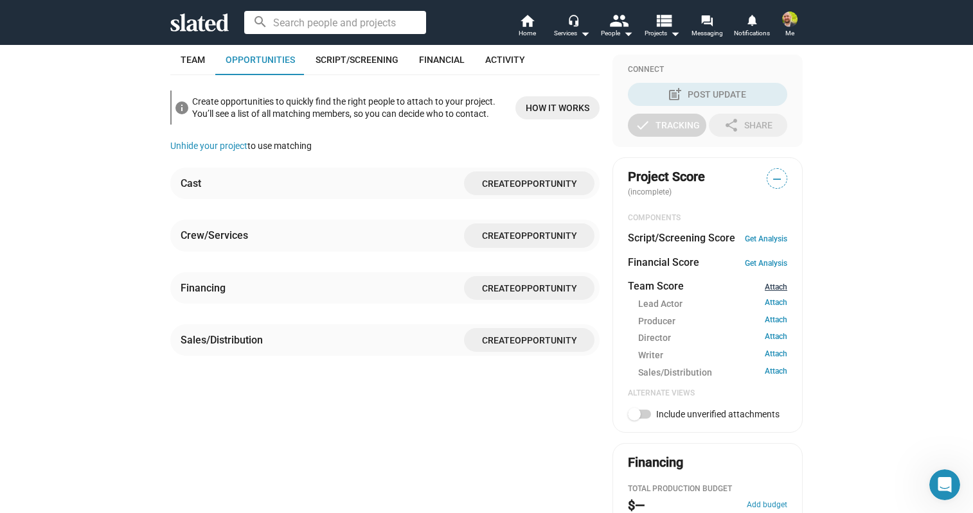
click at [773, 290] on link "Attach" at bounding box center [776, 287] width 22 height 9
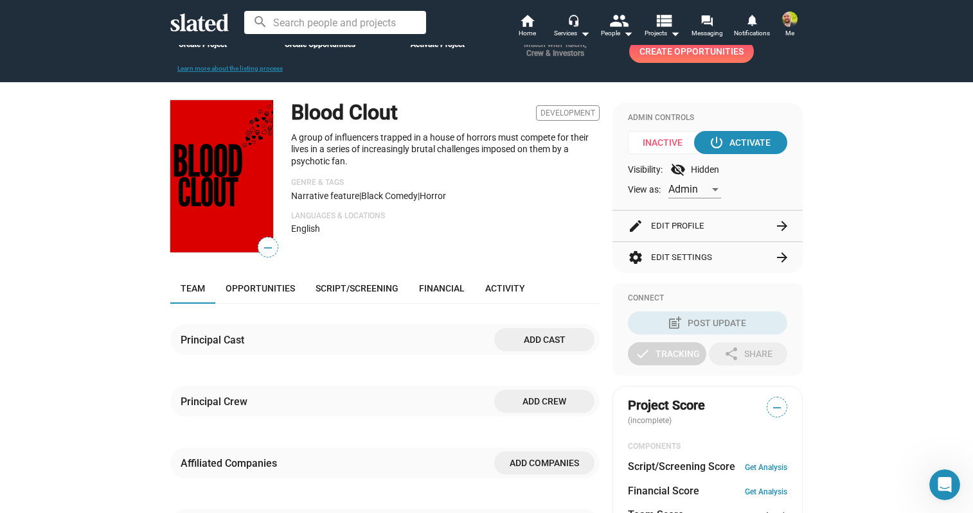
scroll to position [170, 0]
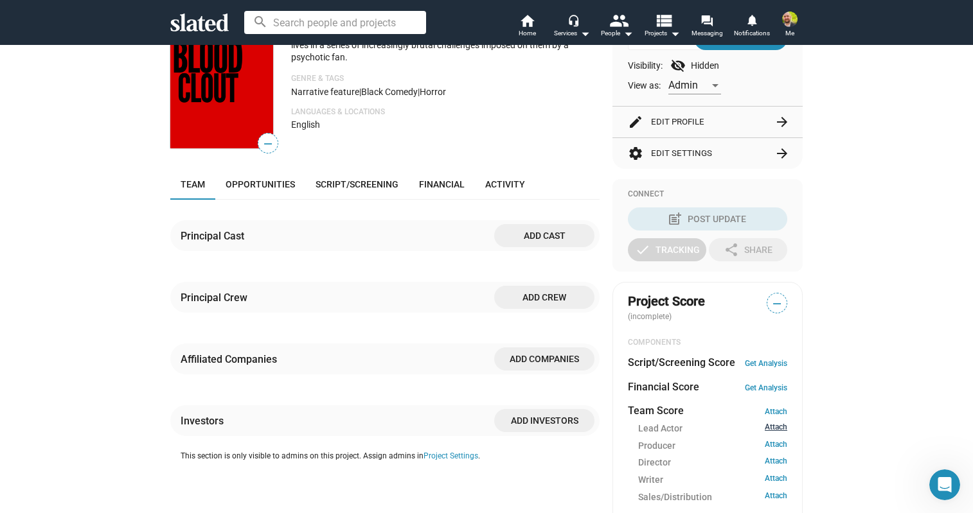
click at [770, 425] on link "Attach" at bounding box center [776, 429] width 22 height 12
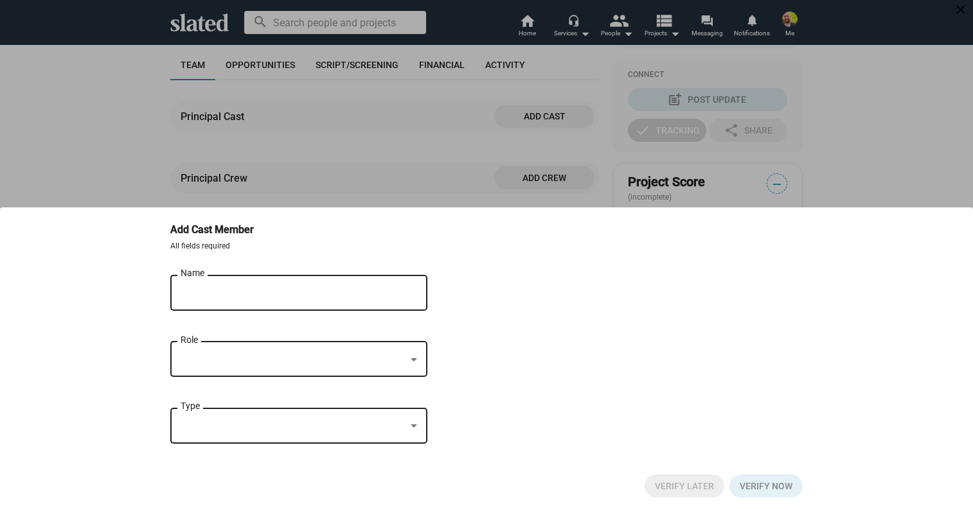
scroll to position [294, 0]
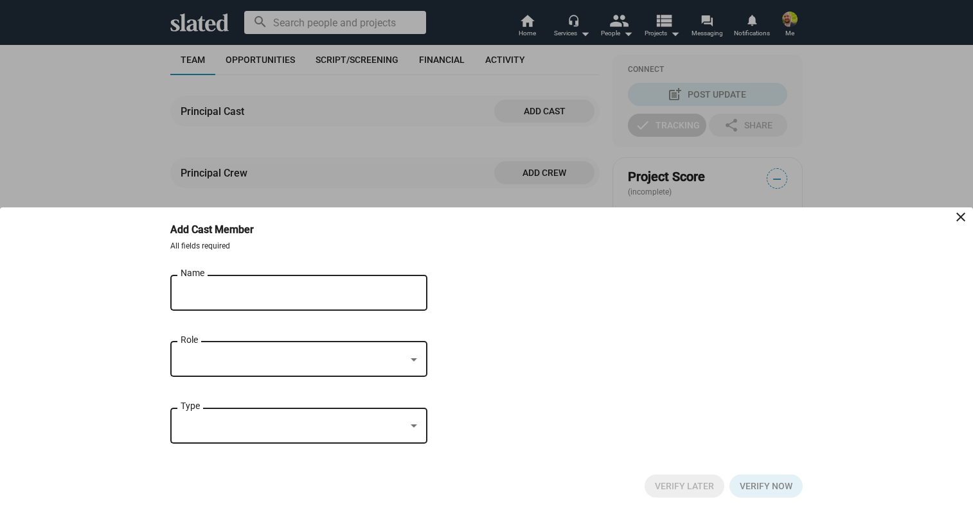
click at [229, 288] on input "Name" at bounding box center [290, 294] width 218 height 12
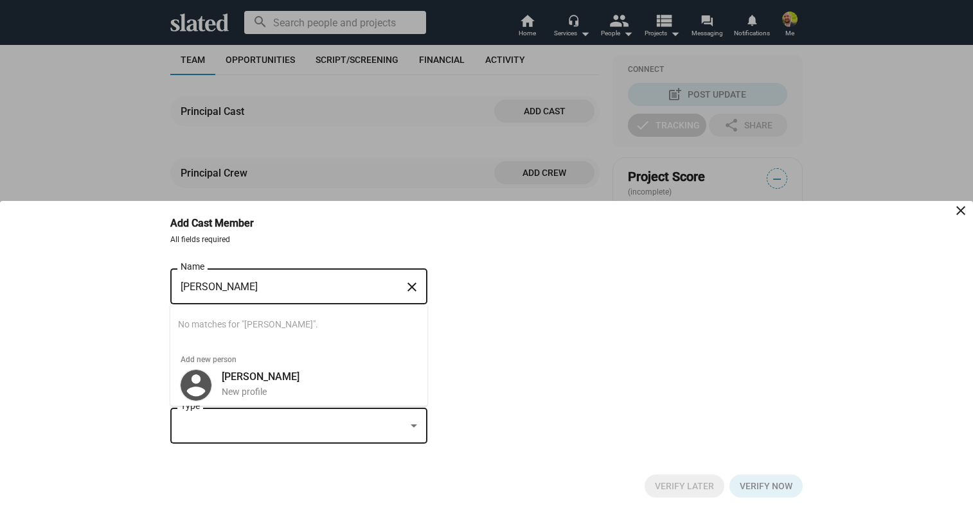
type input "[PERSON_NAME]"
click at [533, 350] on div "[PERSON_NAME] Name close Searching… No matches for "[PERSON_NAME]". Add new per…" at bounding box center [486, 362] width 632 height 193
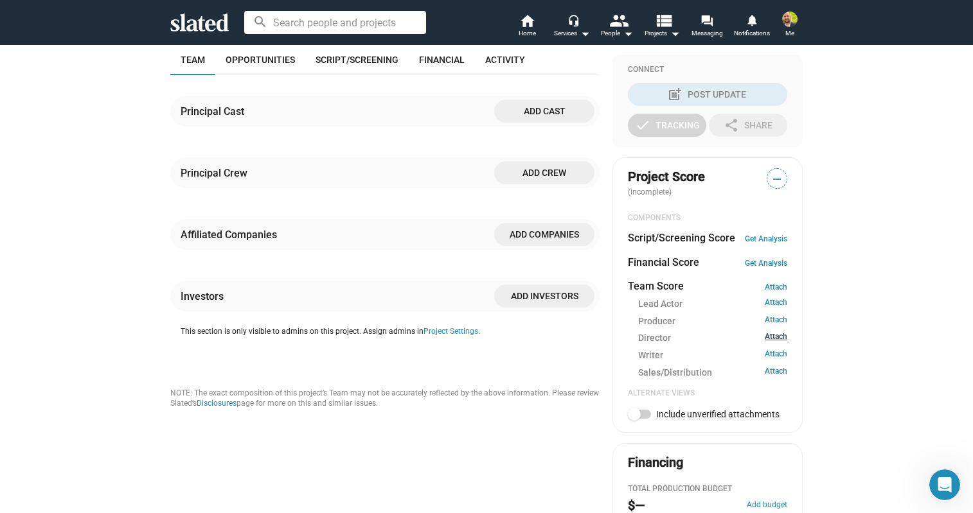
click at [774, 339] on link "Attach" at bounding box center [776, 338] width 22 height 12
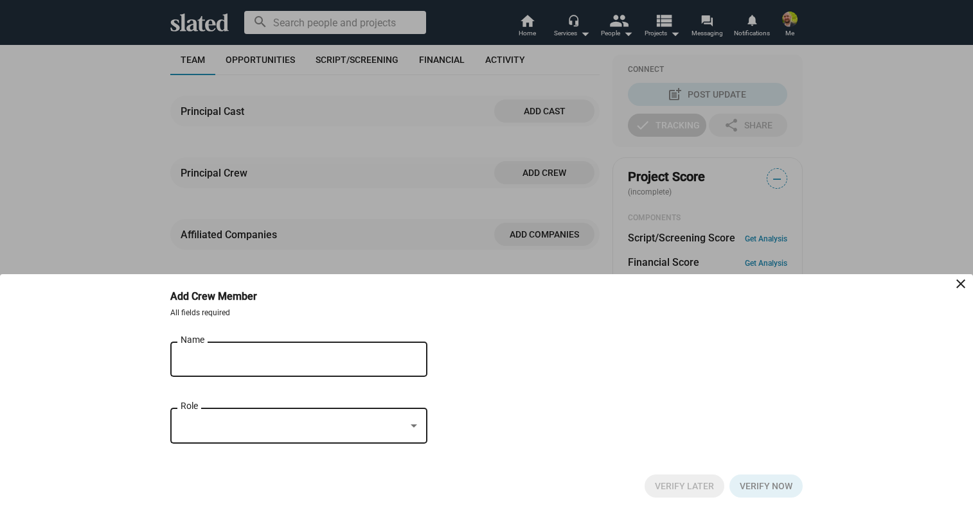
click at [202, 344] on div "Name" at bounding box center [290, 358] width 218 height 38
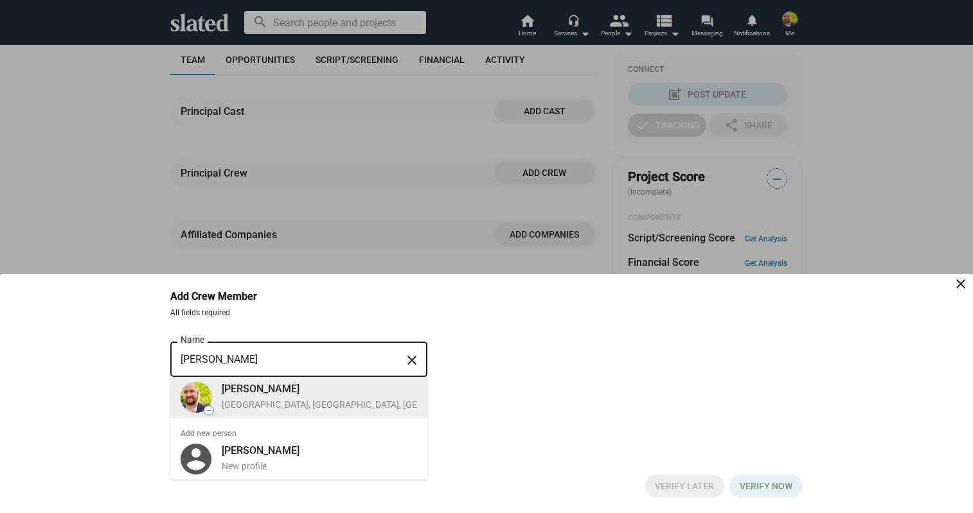
type input "[PERSON_NAME]"
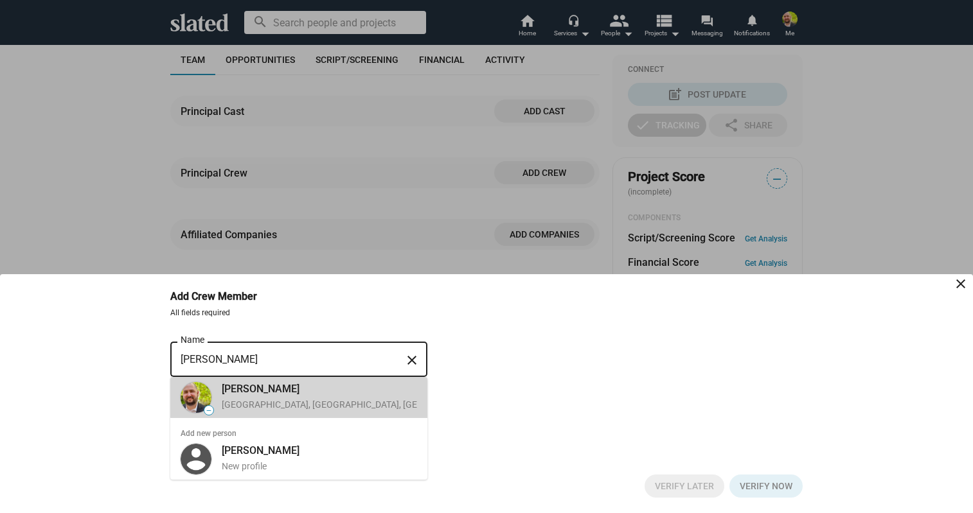
click at [363, 389] on div "[PERSON_NAME]" at bounding box center [399, 388] width 354 height 13
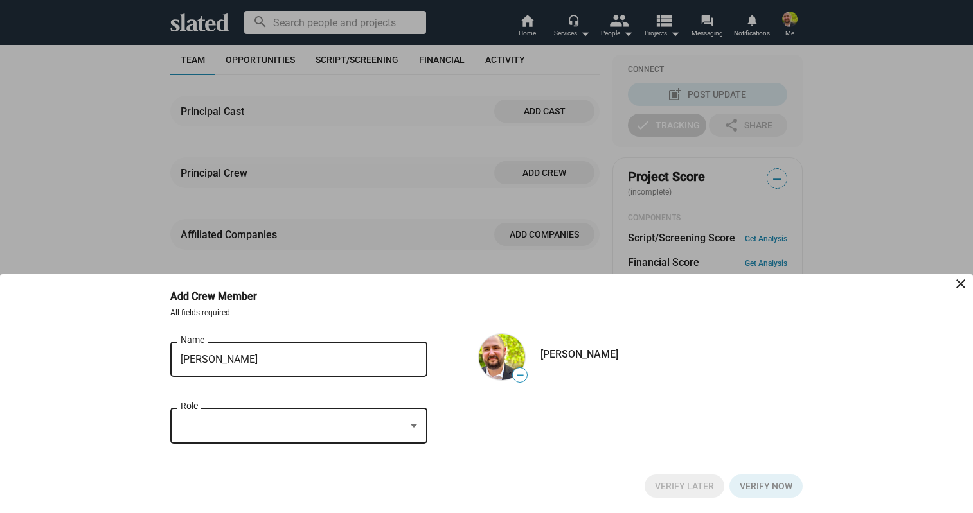
click at [361, 429] on div at bounding box center [293, 426] width 225 height 13
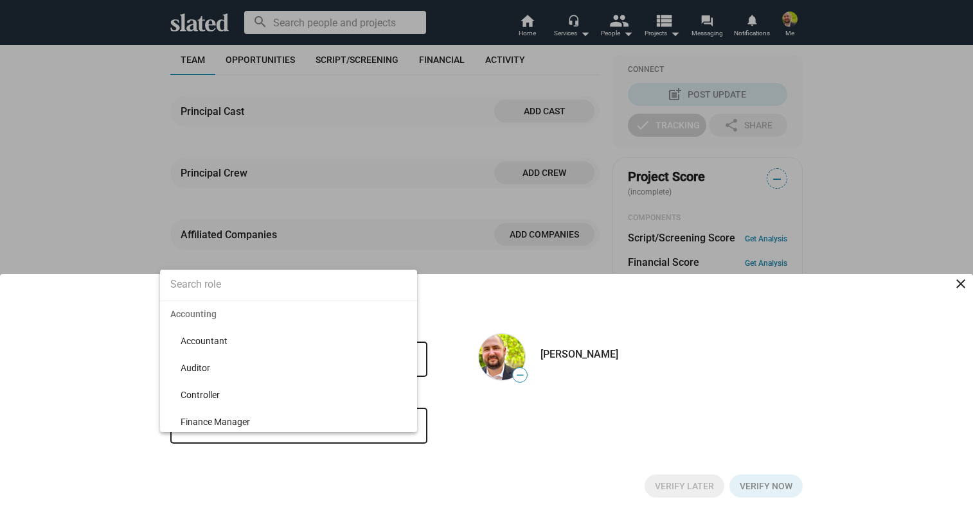
click at [211, 294] on input at bounding box center [288, 285] width 257 height 32
type input "Dir"
click at [231, 345] on span "Director" at bounding box center [294, 341] width 226 height 27
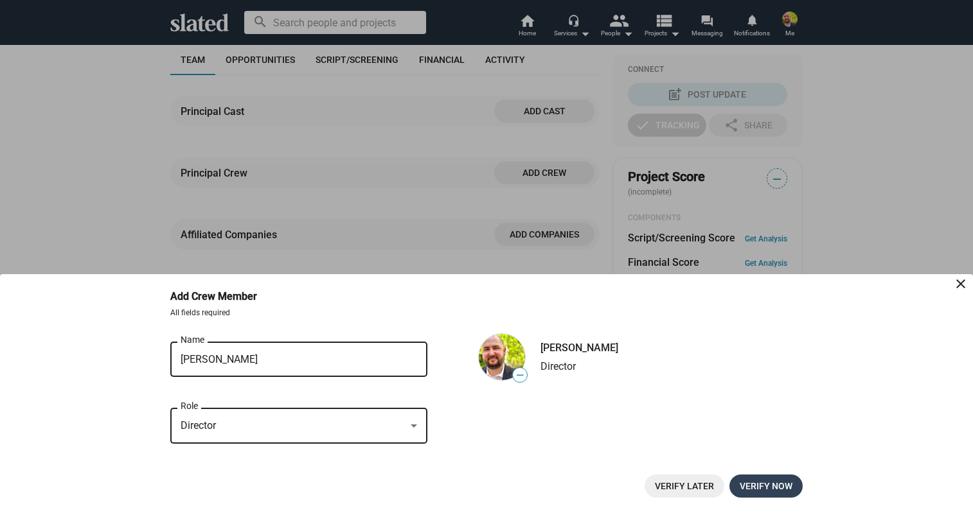
click at [769, 486] on span "Verify now" at bounding box center [766, 486] width 53 height 23
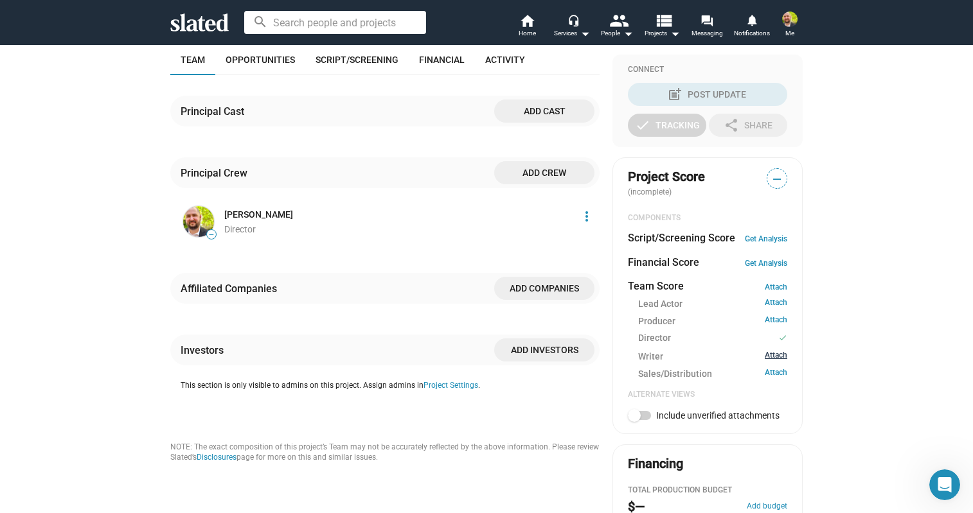
click at [770, 355] on link "Attach" at bounding box center [776, 357] width 22 height 12
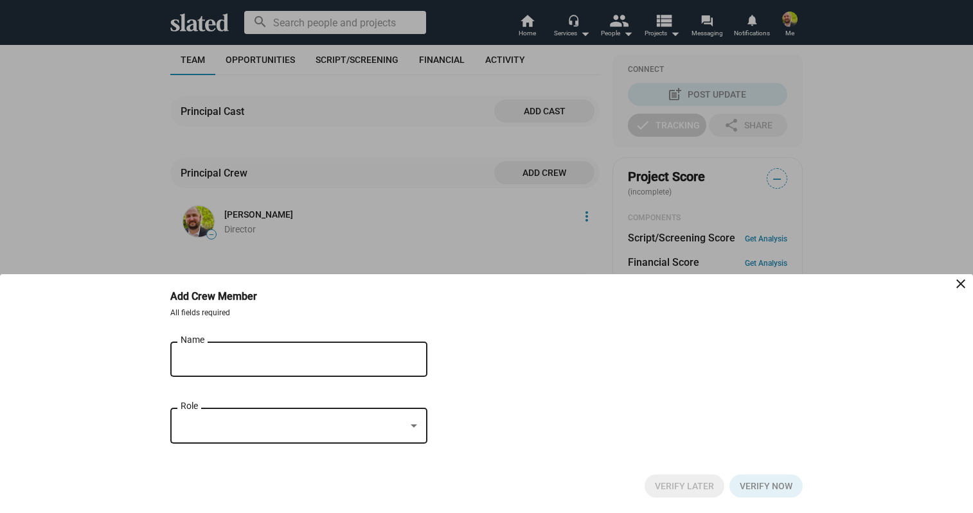
click at [258, 357] on input "Name" at bounding box center [290, 360] width 218 height 12
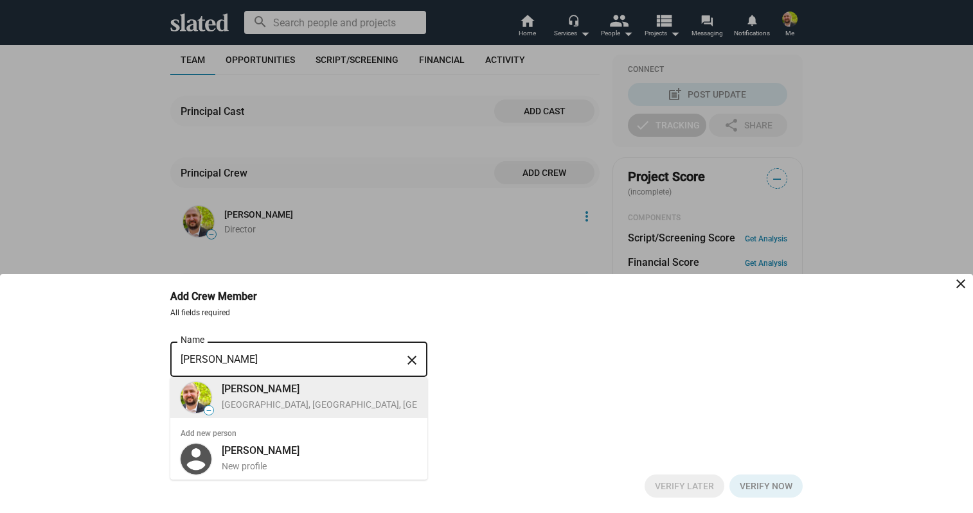
type input "[PERSON_NAME]"
click at [208, 390] on span "—" at bounding box center [196, 398] width 36 height 36
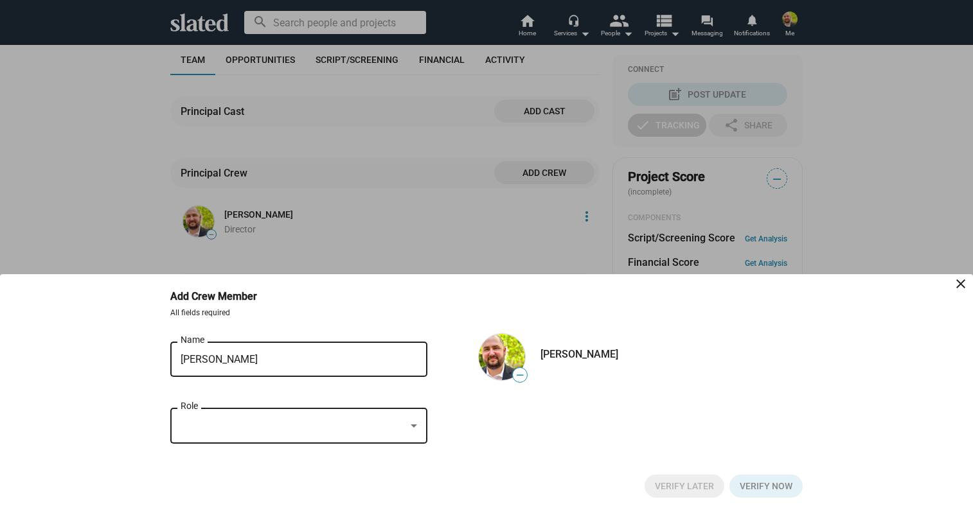
click at [308, 421] on div at bounding box center [293, 426] width 225 height 13
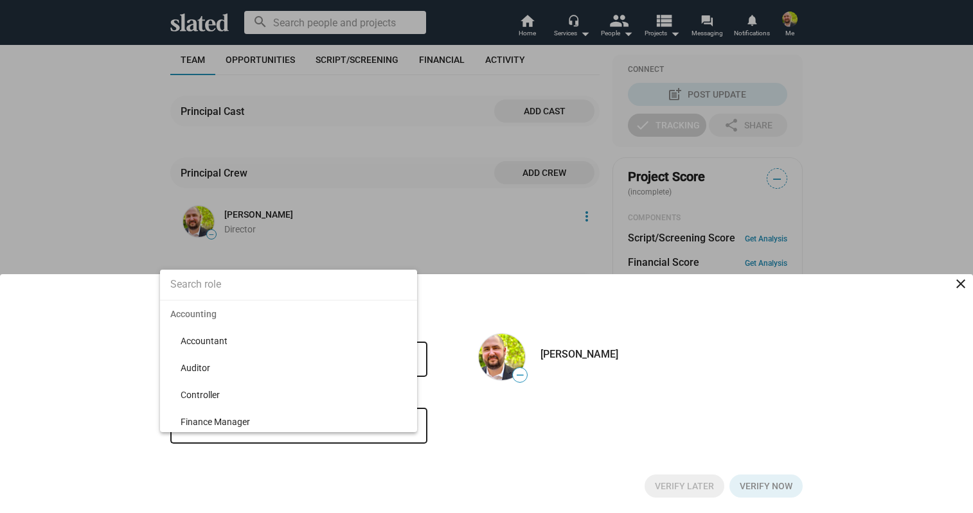
click at [241, 292] on input at bounding box center [288, 285] width 257 height 32
type input "Wr"
click at [197, 341] on span "Writer" at bounding box center [294, 341] width 226 height 27
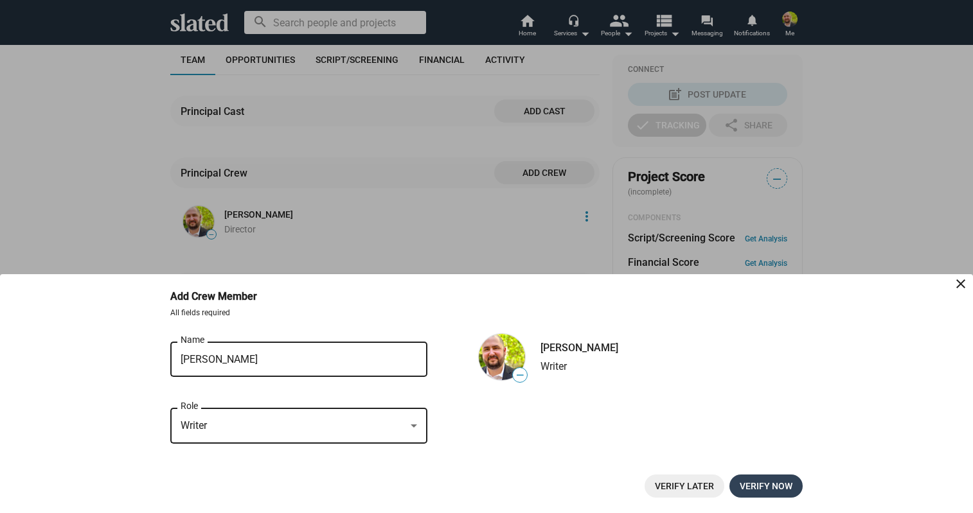
click at [779, 485] on span "Verify now" at bounding box center [766, 486] width 53 height 23
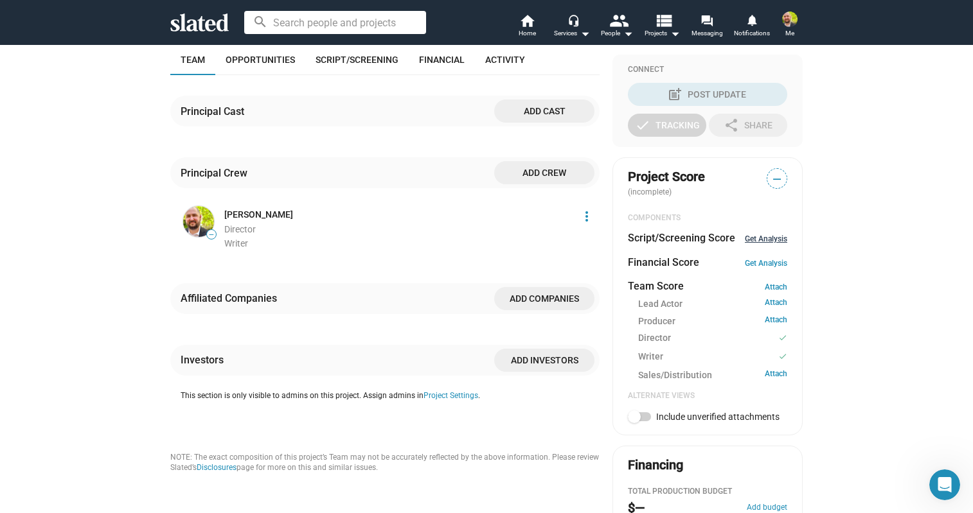
click at [765, 240] on link "Get Analysis" at bounding box center [766, 239] width 42 height 9
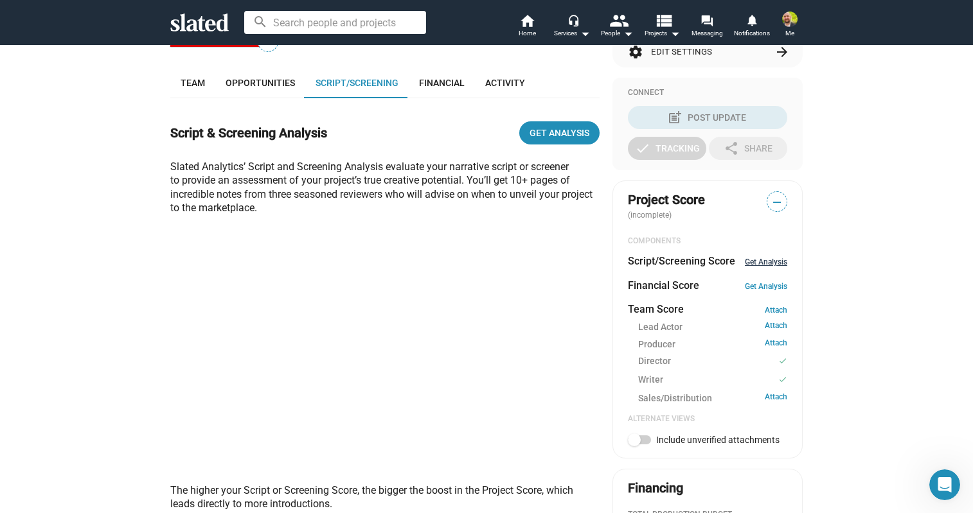
scroll to position [268, 0]
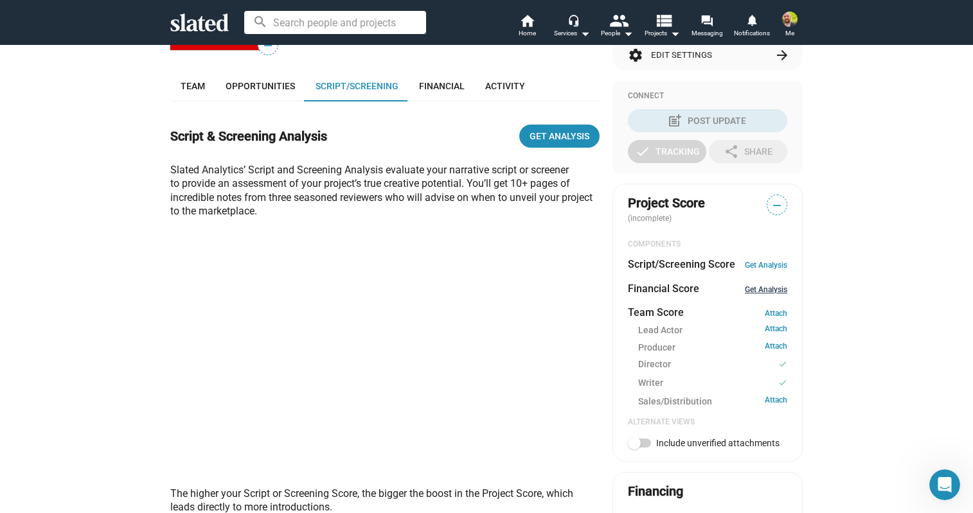
click at [770, 292] on link "Get Analysis" at bounding box center [766, 289] width 42 height 9
